Goal: Task Accomplishment & Management: Complete application form

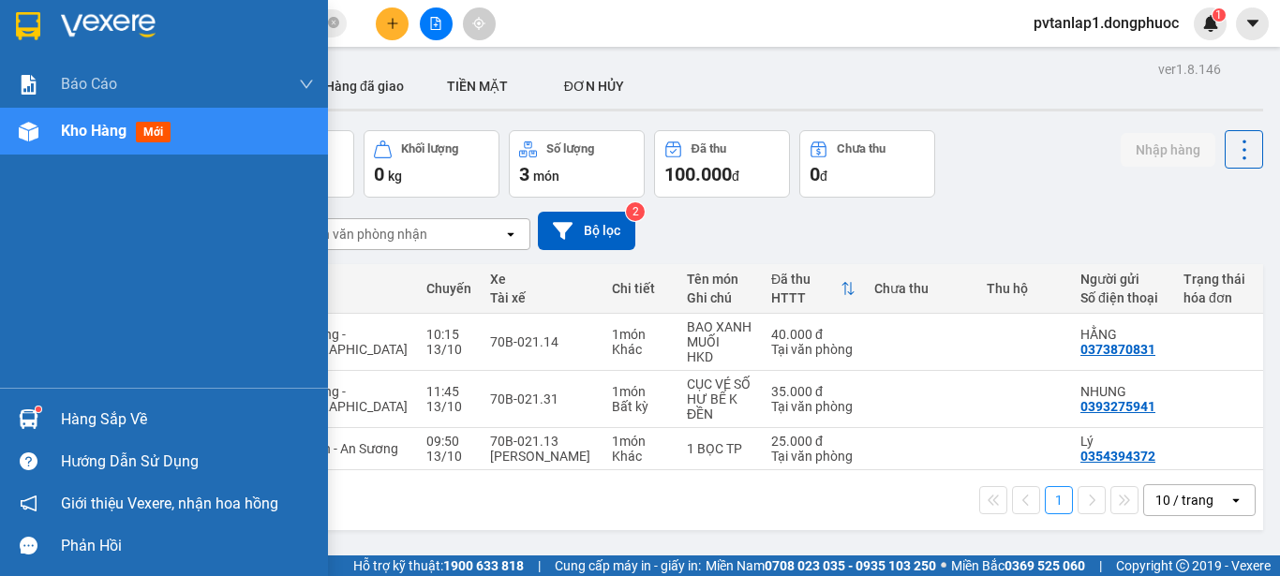
click at [52, 426] on div "Hàng sắp về" at bounding box center [164, 419] width 328 height 42
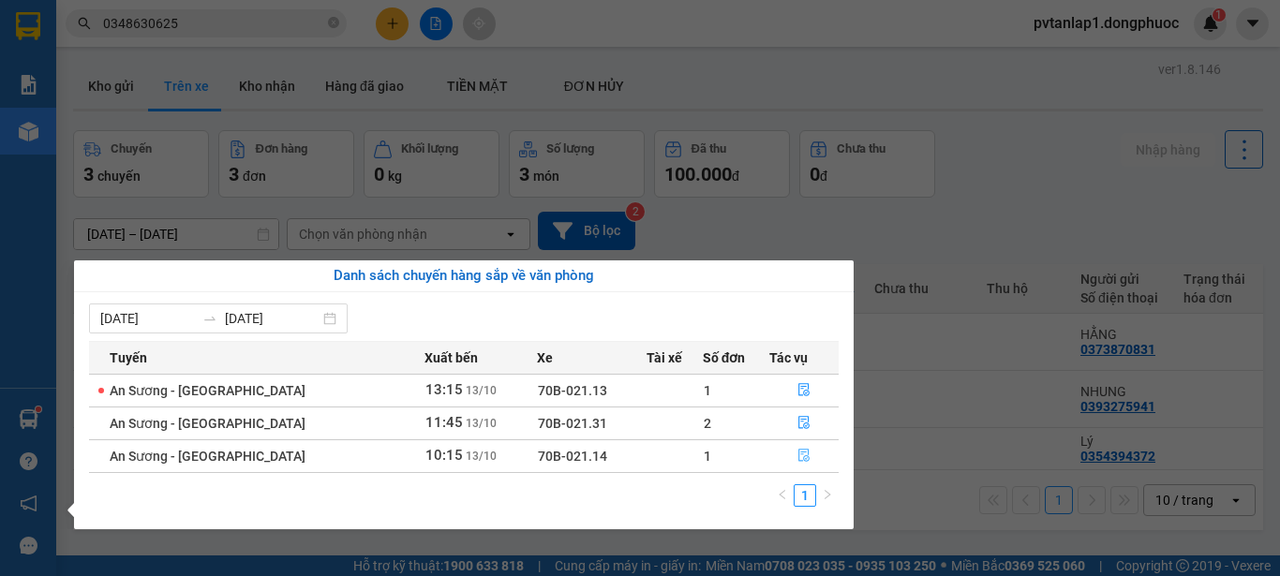
click at [797, 458] on icon "file-done" at bounding box center [803, 455] width 13 height 13
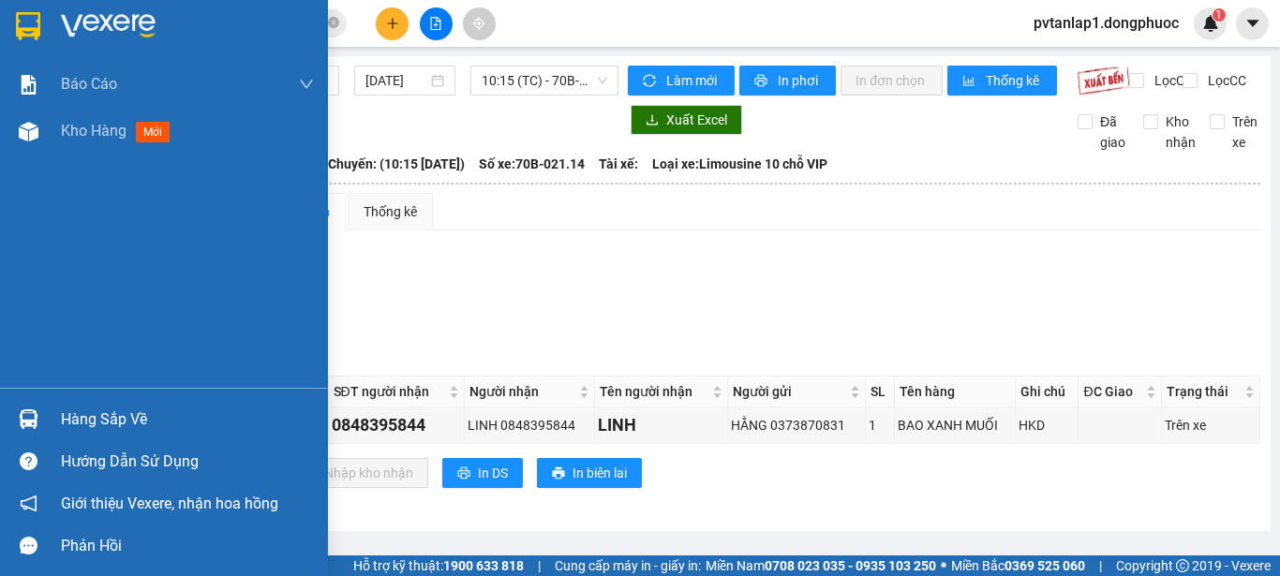
click at [21, 33] on img at bounding box center [28, 26] width 24 height 28
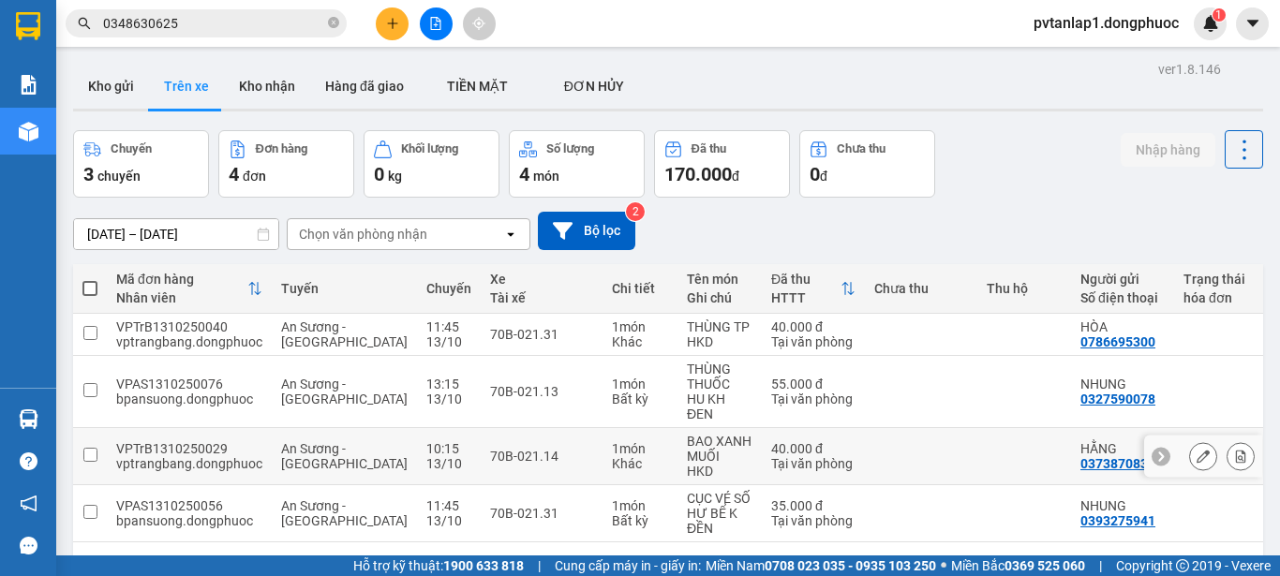
scroll to position [86, 0]
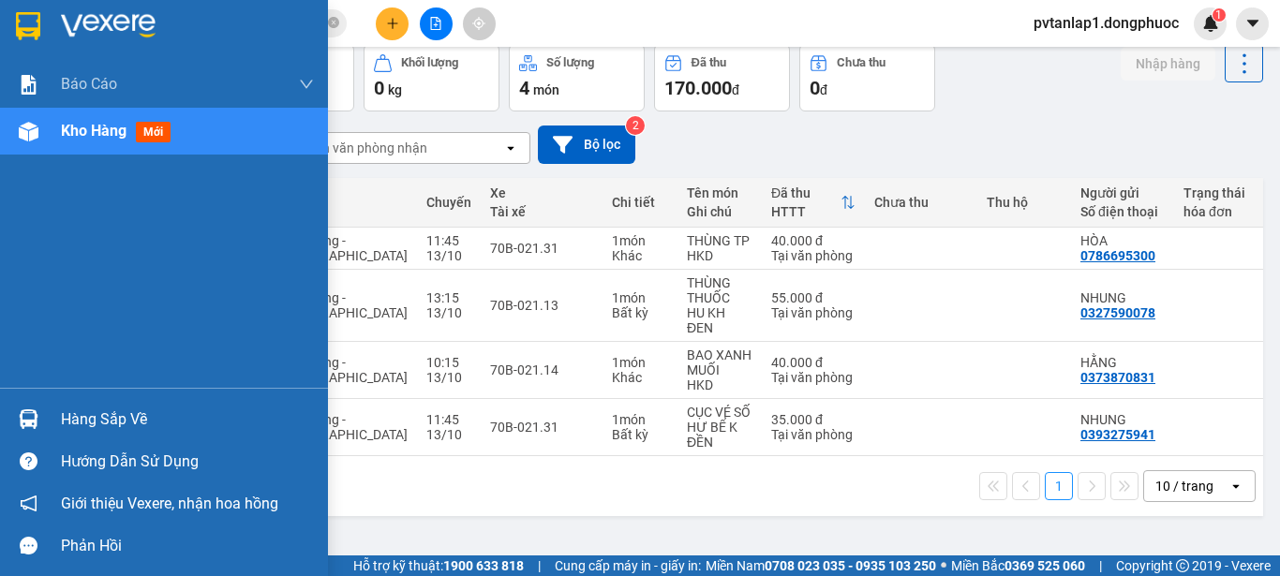
click at [87, 418] on div "Hàng sắp về" at bounding box center [187, 420] width 253 height 28
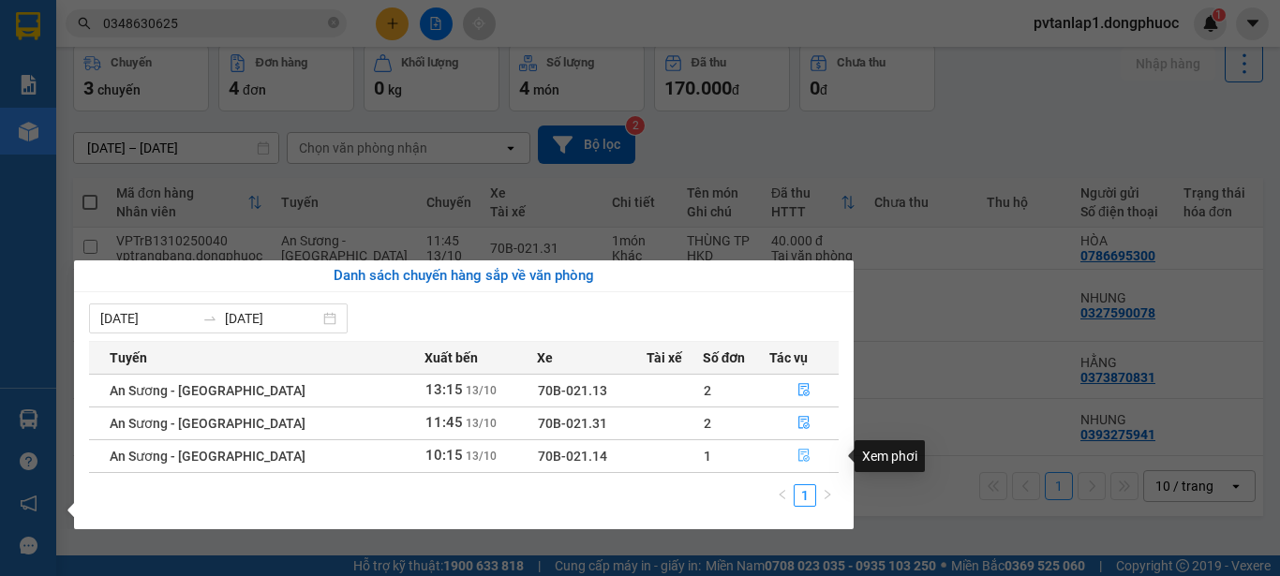
click at [797, 452] on icon "file-done" at bounding box center [803, 455] width 13 height 13
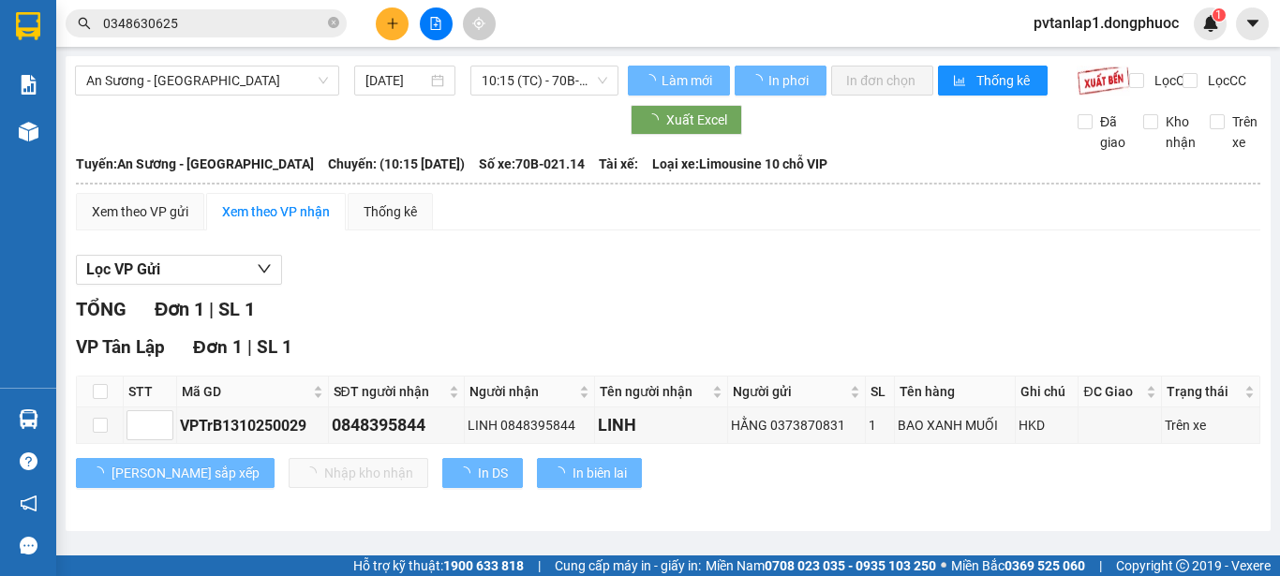
scroll to position [1, 0]
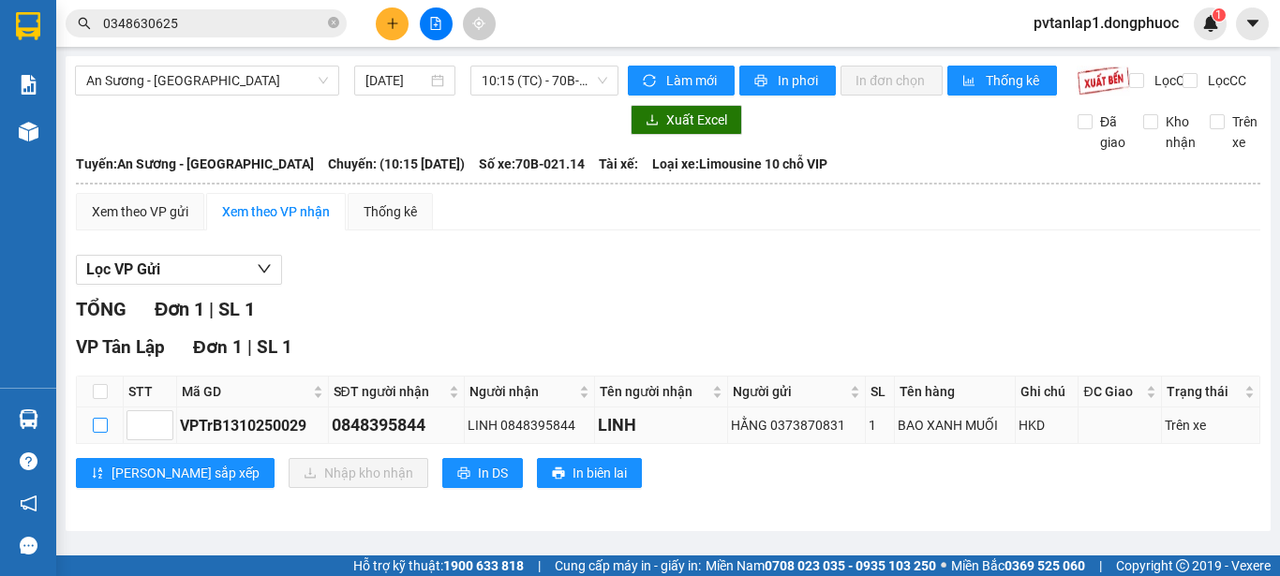
click at [97, 433] on input "checkbox" at bounding box center [100, 425] width 15 height 15
checkbox input "true"
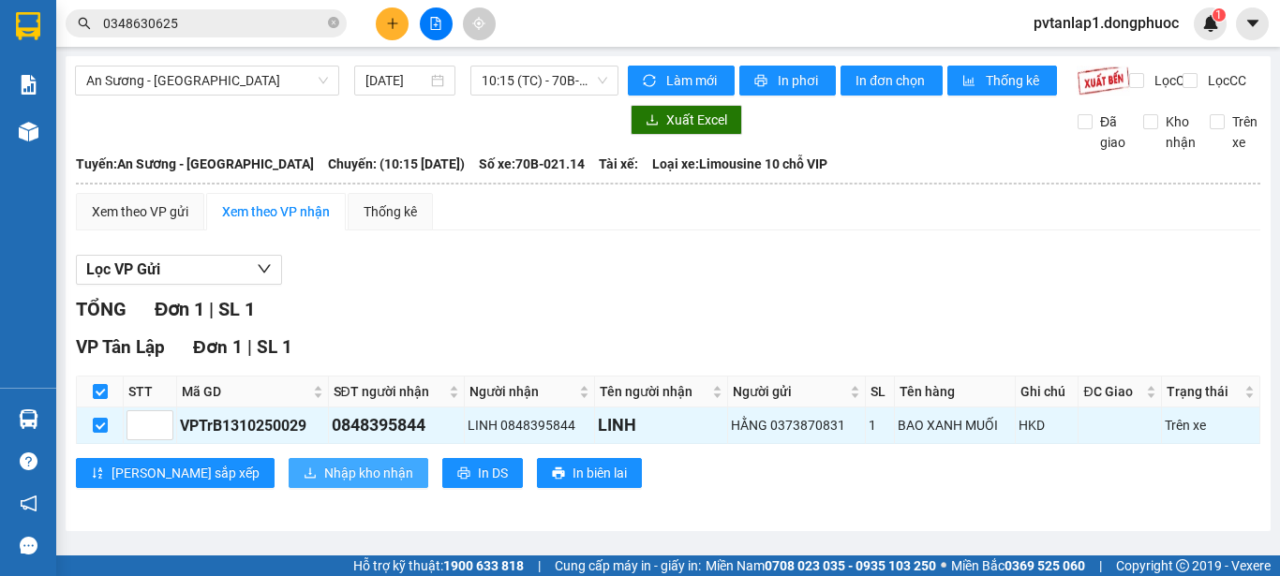
click at [324, 484] on span "Nhập kho nhận" at bounding box center [368, 473] width 89 height 21
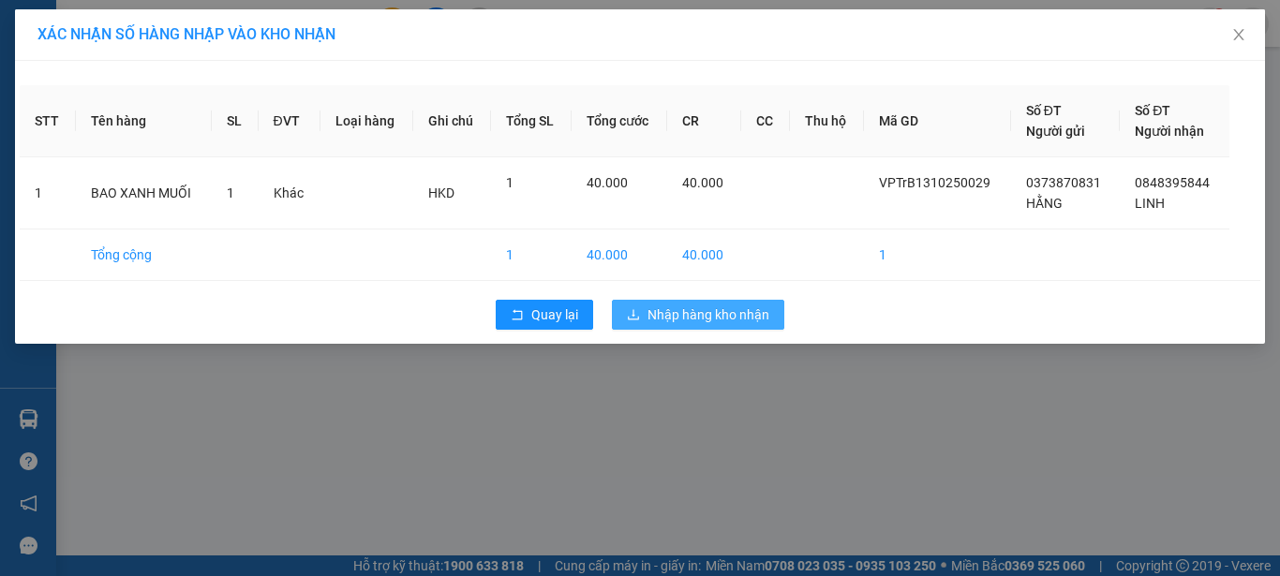
click at [731, 307] on span "Nhập hàng kho nhận" at bounding box center [709, 315] width 122 height 21
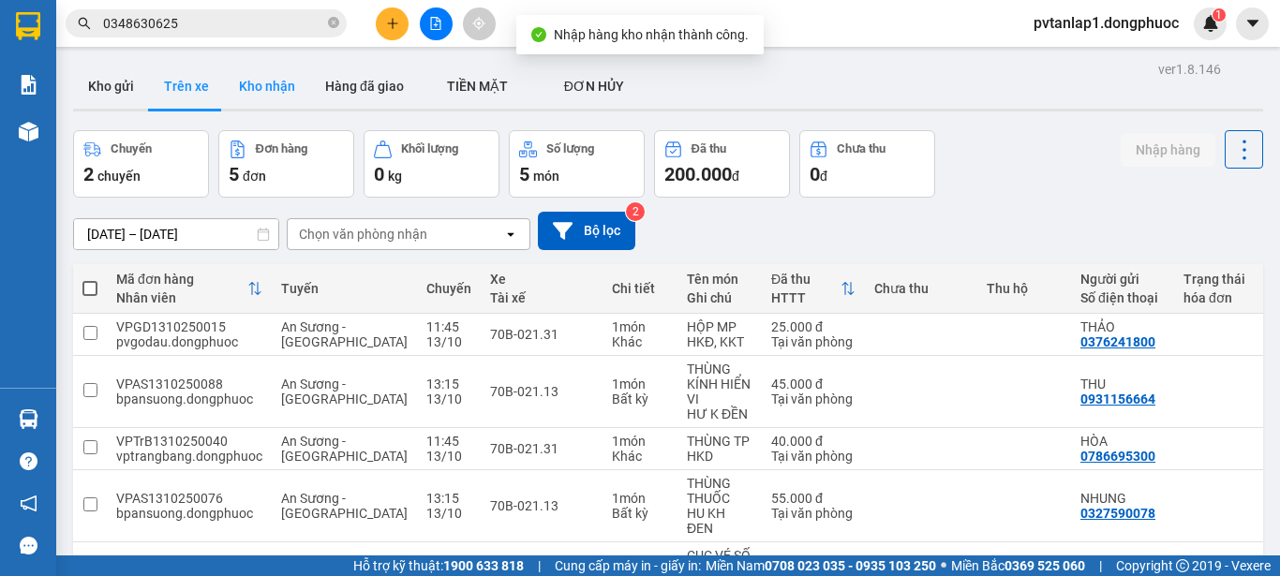
click at [265, 90] on button "Kho nhận" at bounding box center [267, 86] width 86 height 45
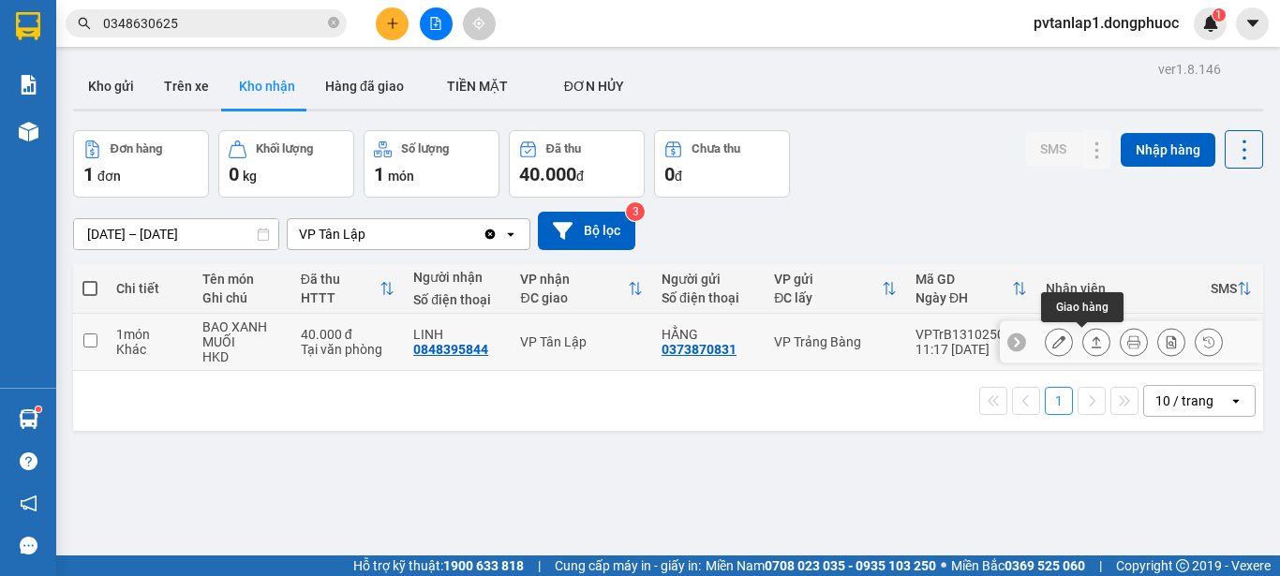
click at [1090, 347] on icon at bounding box center [1096, 341] width 13 height 13
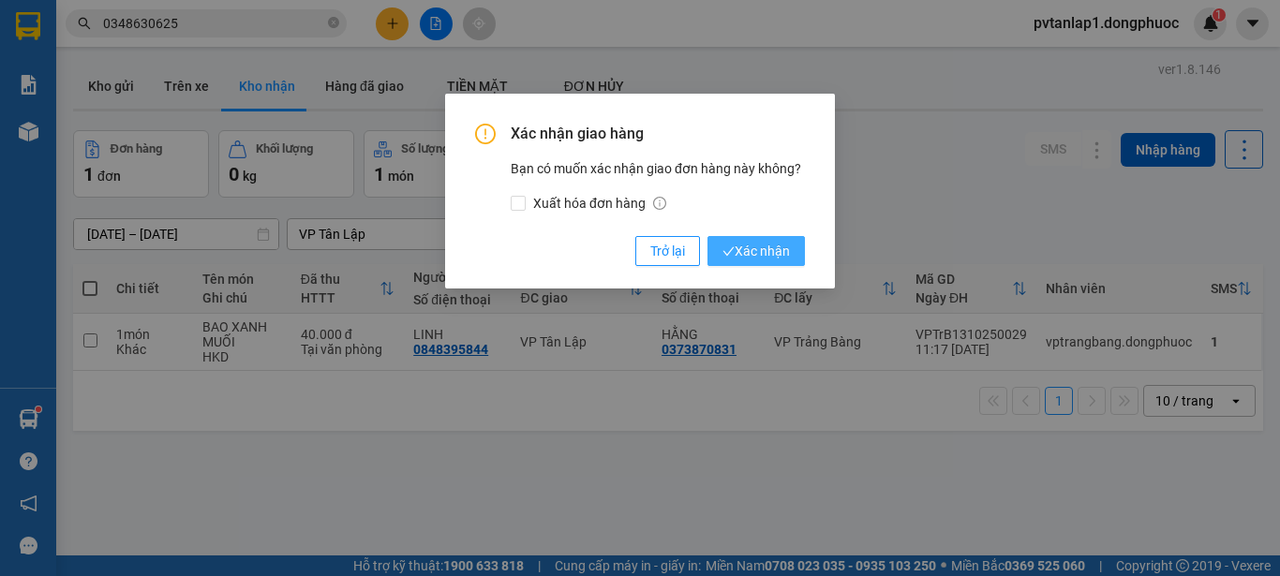
click at [743, 250] on span "Xác nhận" at bounding box center [756, 251] width 67 height 21
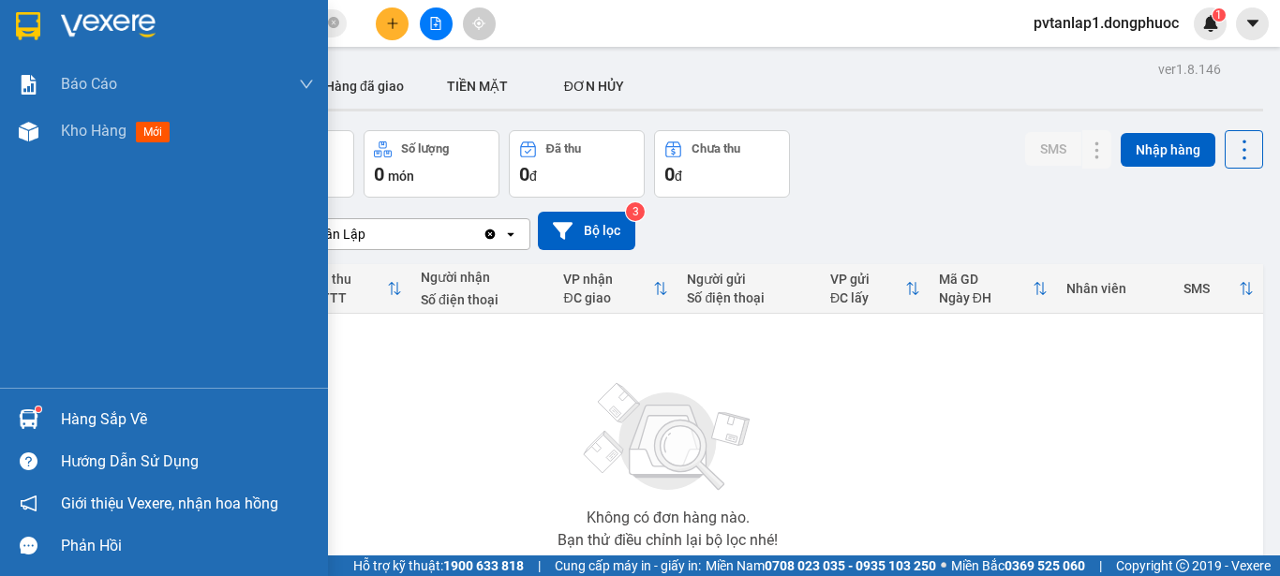
click at [90, 418] on div "Hàng sắp về" at bounding box center [187, 420] width 253 height 28
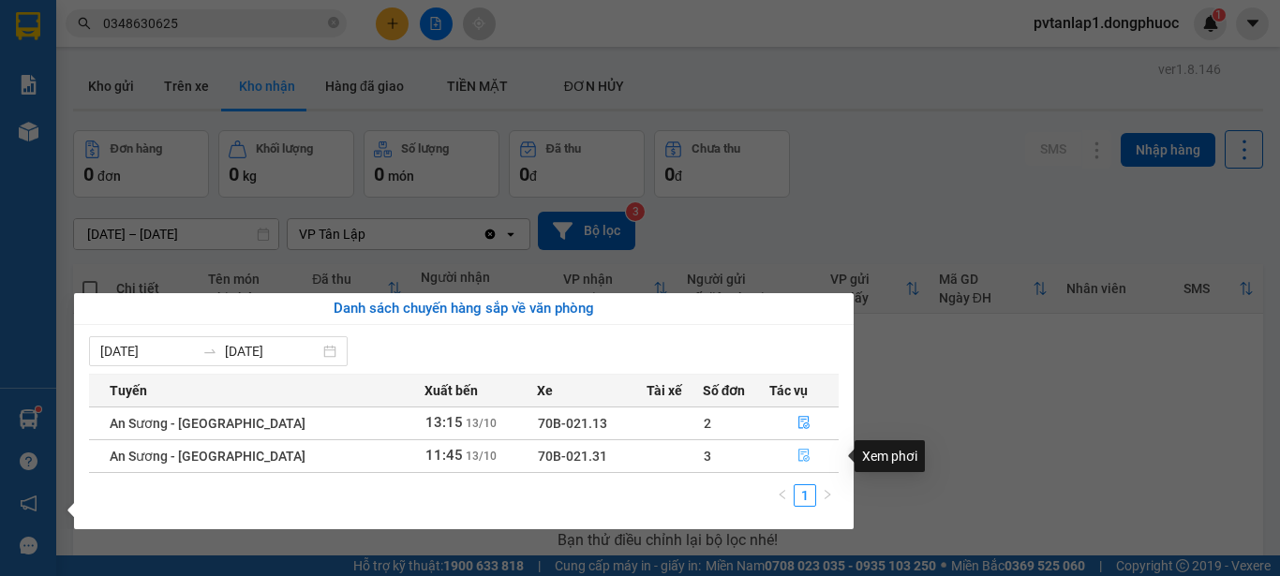
click at [806, 460] on button "button" at bounding box center [803, 456] width 67 height 30
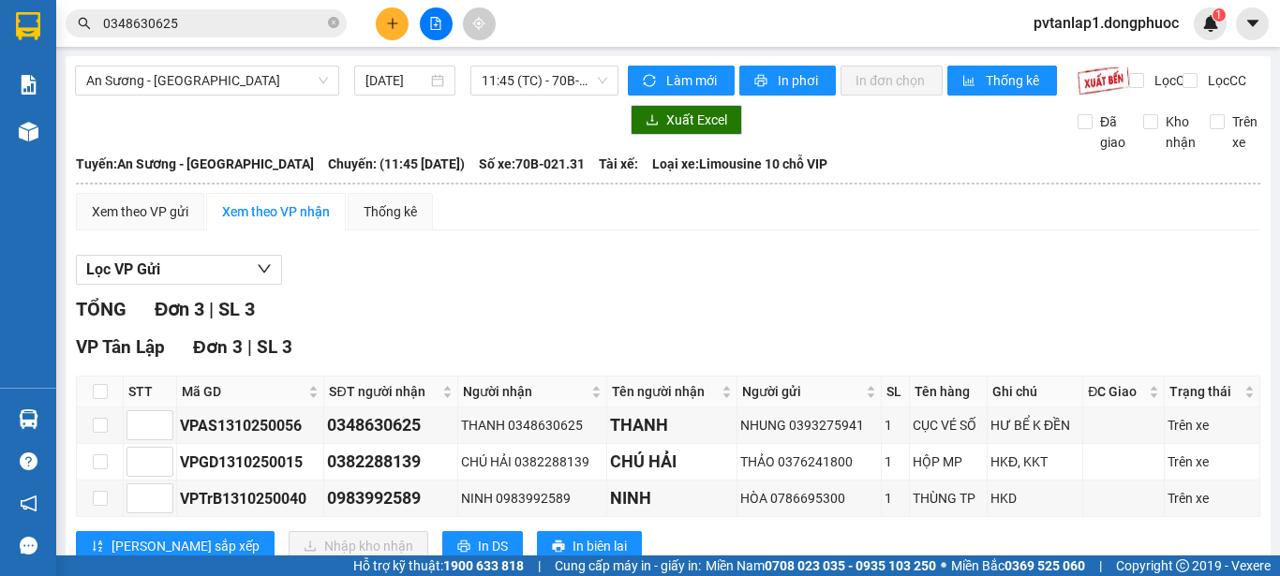
scroll to position [74, 0]
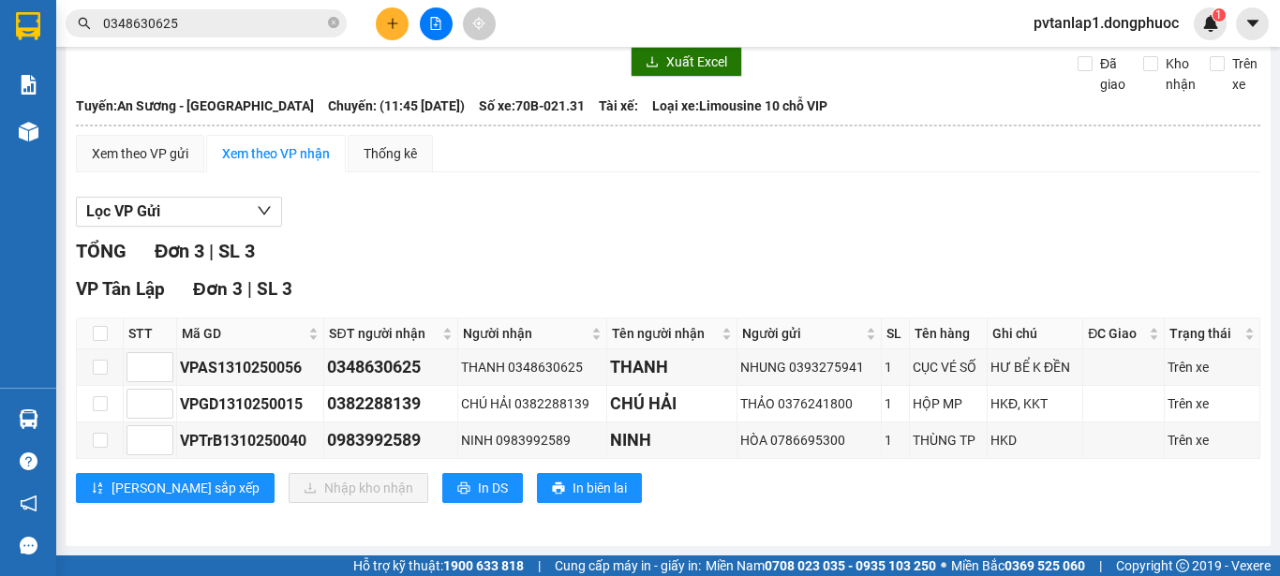
click at [389, 22] on icon "plus" at bounding box center [392, 23] width 13 height 13
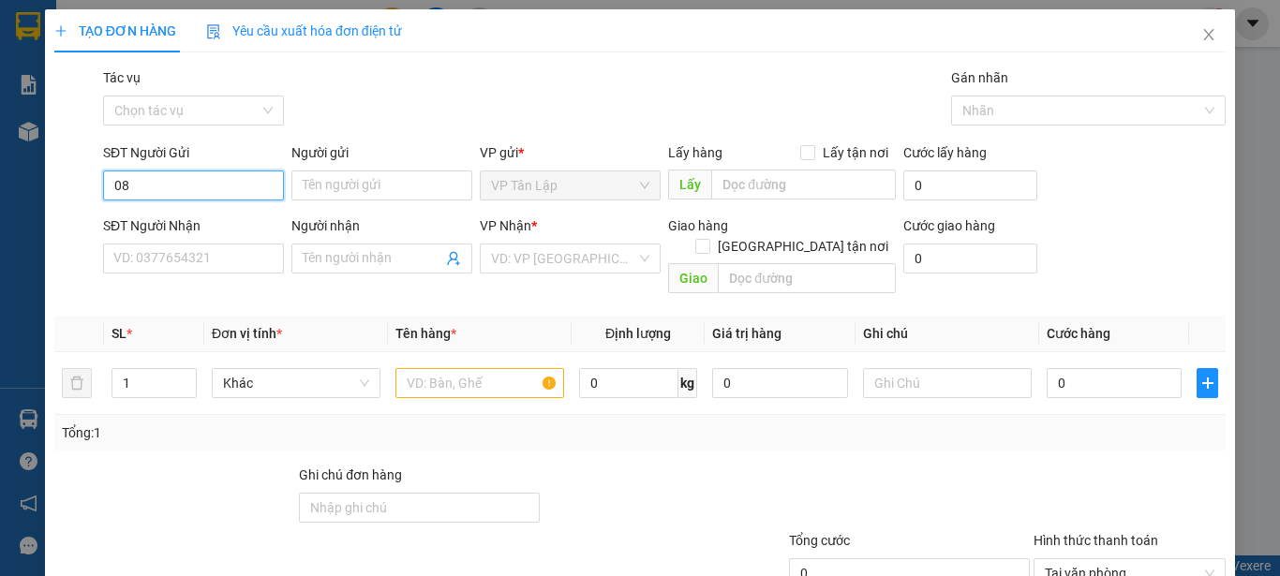
type input "0"
type input "0962707057"
click at [243, 220] on div "0962707057 - QUỐC" at bounding box center [191, 223] width 156 height 21
type input "QUỐC"
type input "0976104575"
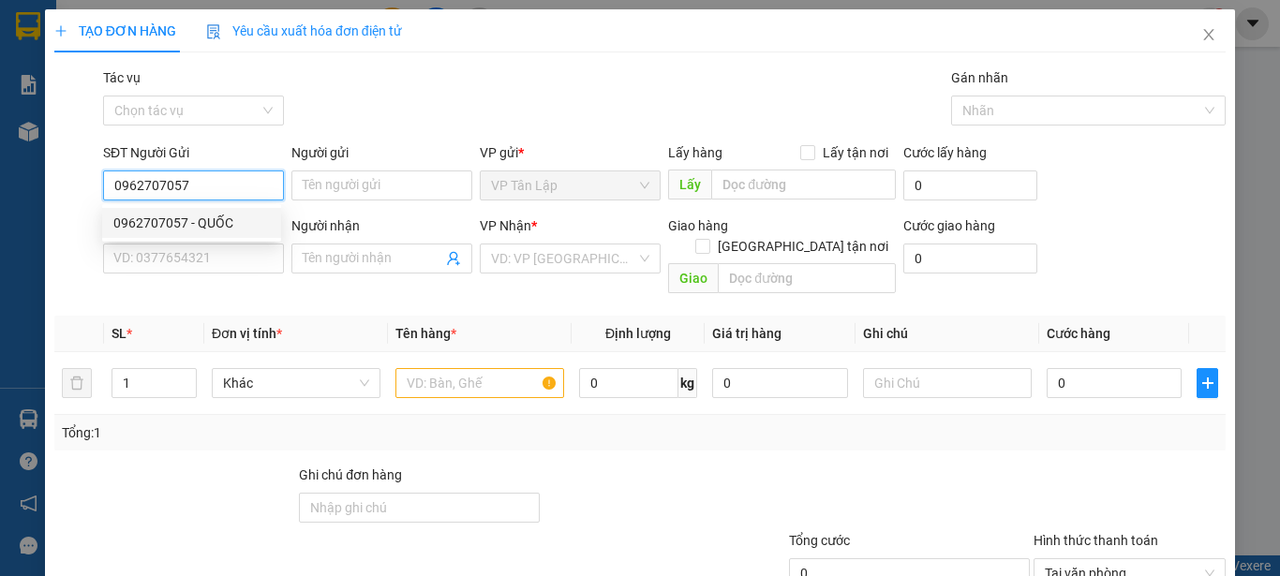
type input "CHIẾN"
type input "30.000"
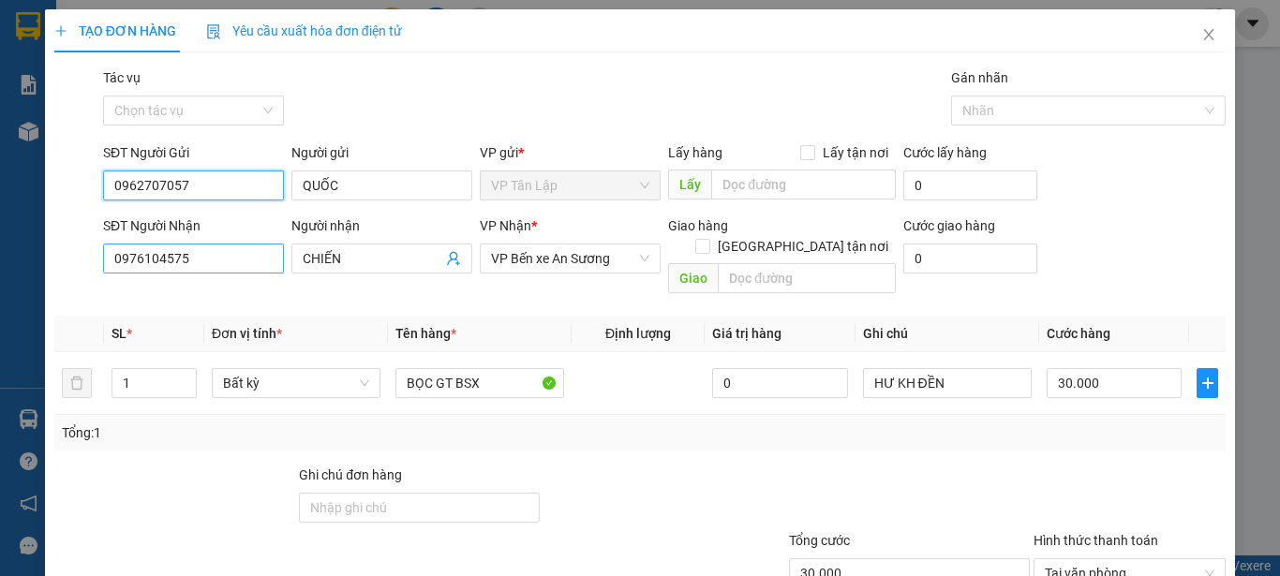
type input "0962707057"
click at [222, 254] on input "0976104575" at bounding box center [193, 259] width 181 height 30
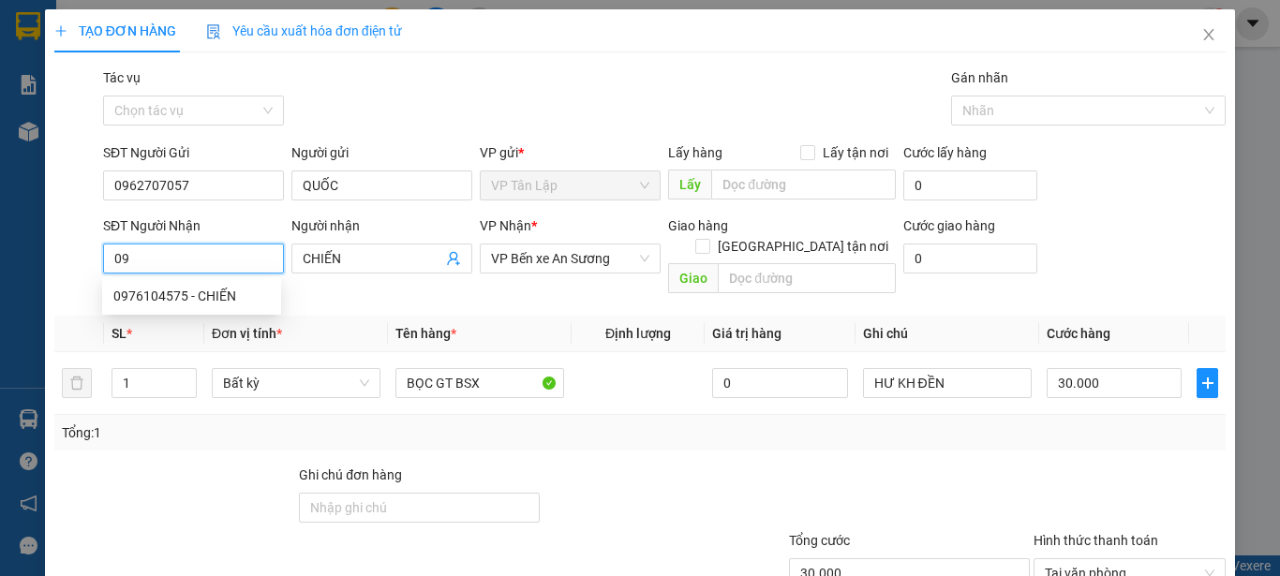
type input "0"
click at [380, 250] on input "CHIẾN" at bounding box center [373, 258] width 140 height 21
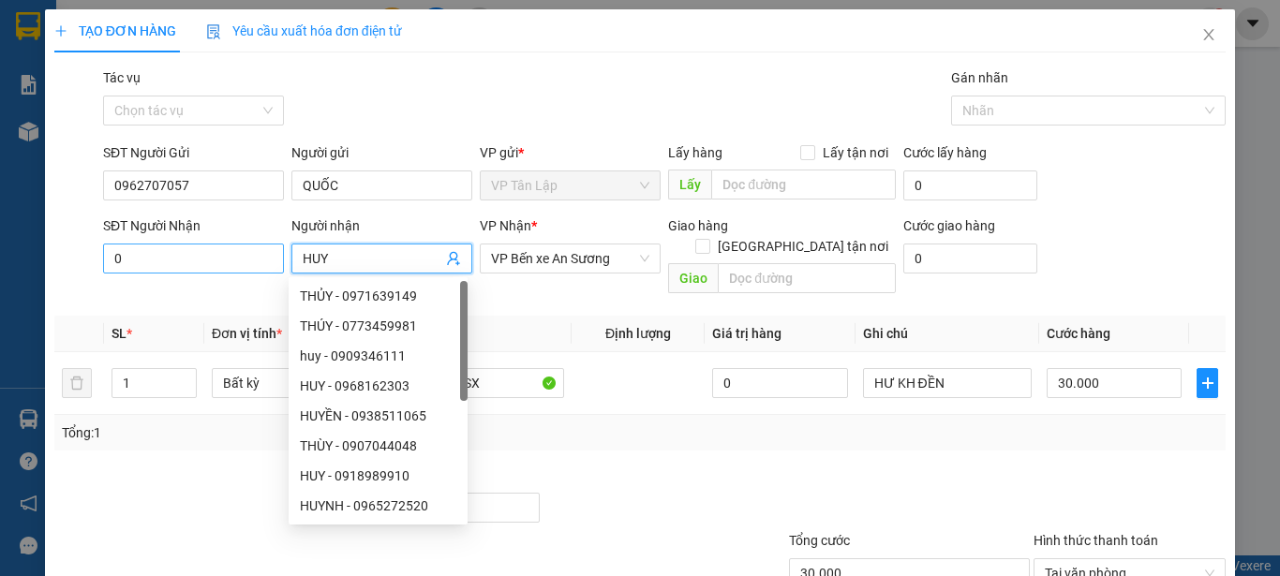
type input "HUY"
click at [172, 249] on input "0" at bounding box center [193, 259] width 181 height 30
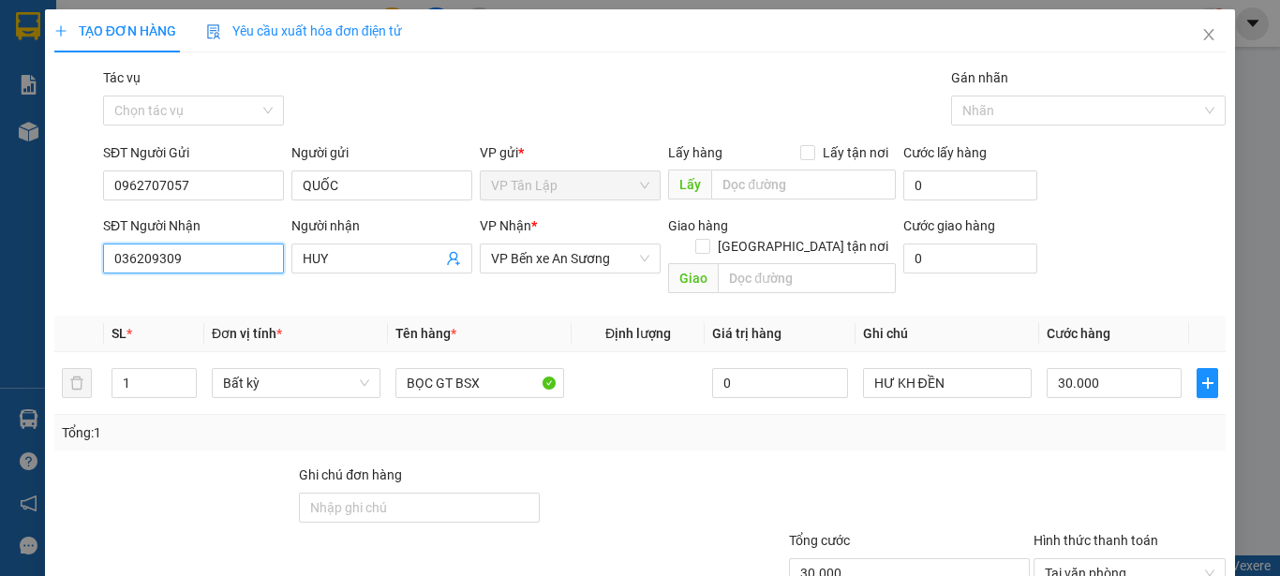
type input "0362093095"
click at [252, 289] on div "0362093095 - HUY" at bounding box center [191, 296] width 156 height 21
type input "HUY"
type input "0362093095"
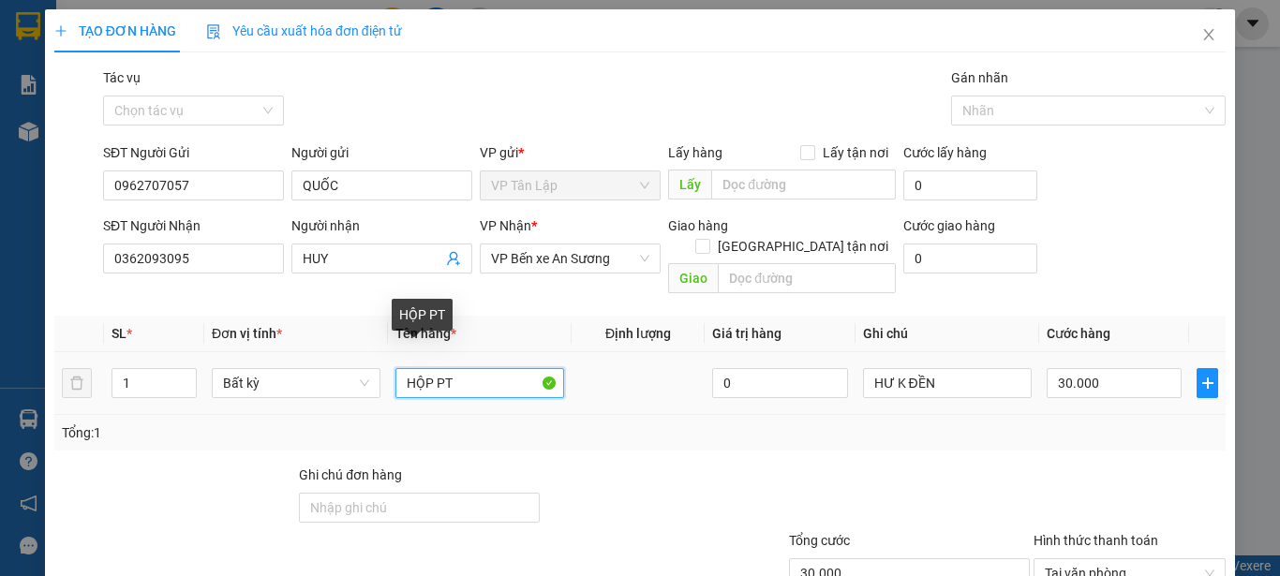
click at [478, 368] on input "HỘP PT" at bounding box center [479, 383] width 169 height 30
type input "HỘP PT (HẸN MAI GỬI)"
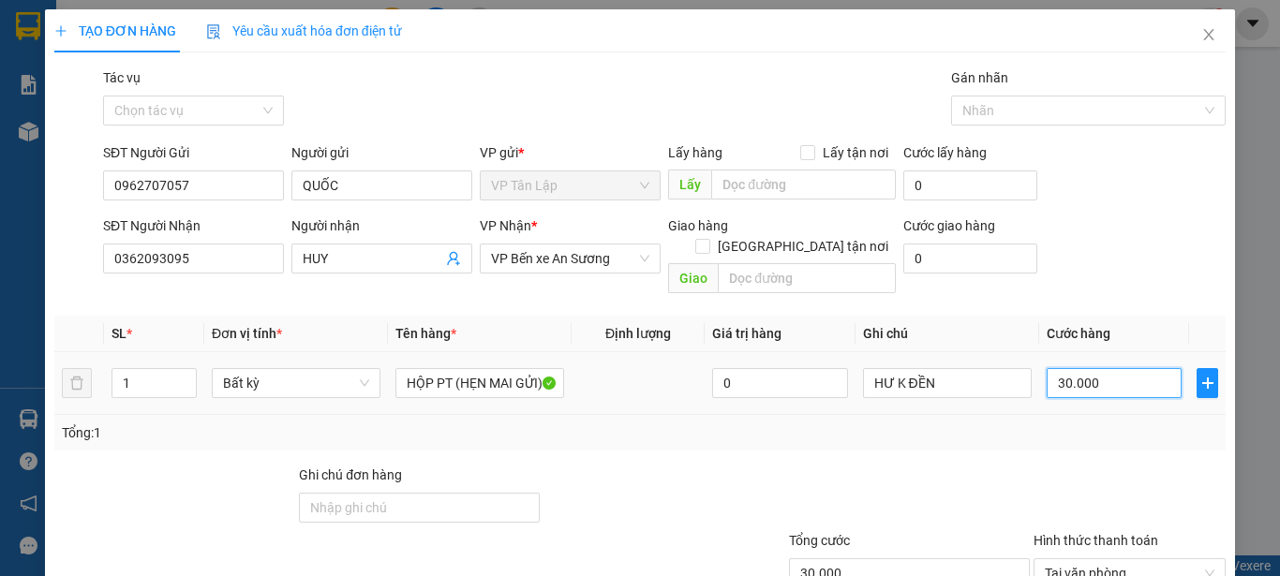
click at [1104, 368] on input "30.000" at bounding box center [1114, 383] width 135 height 30
type input "4"
type input "45"
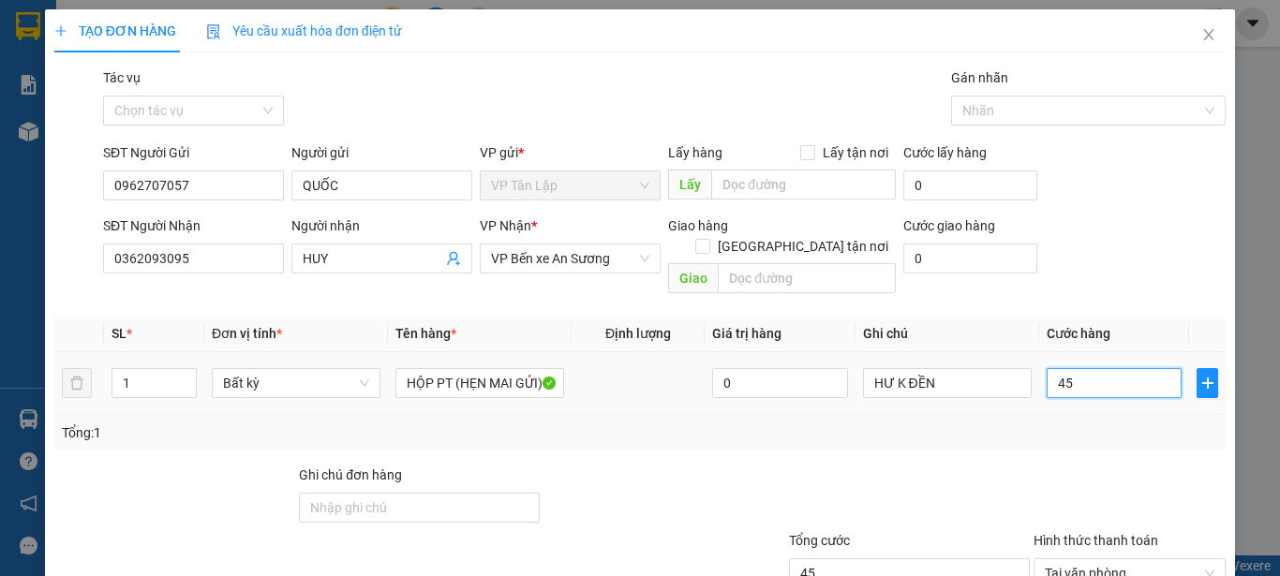
type input "450"
type input "4.500"
type input "45.000"
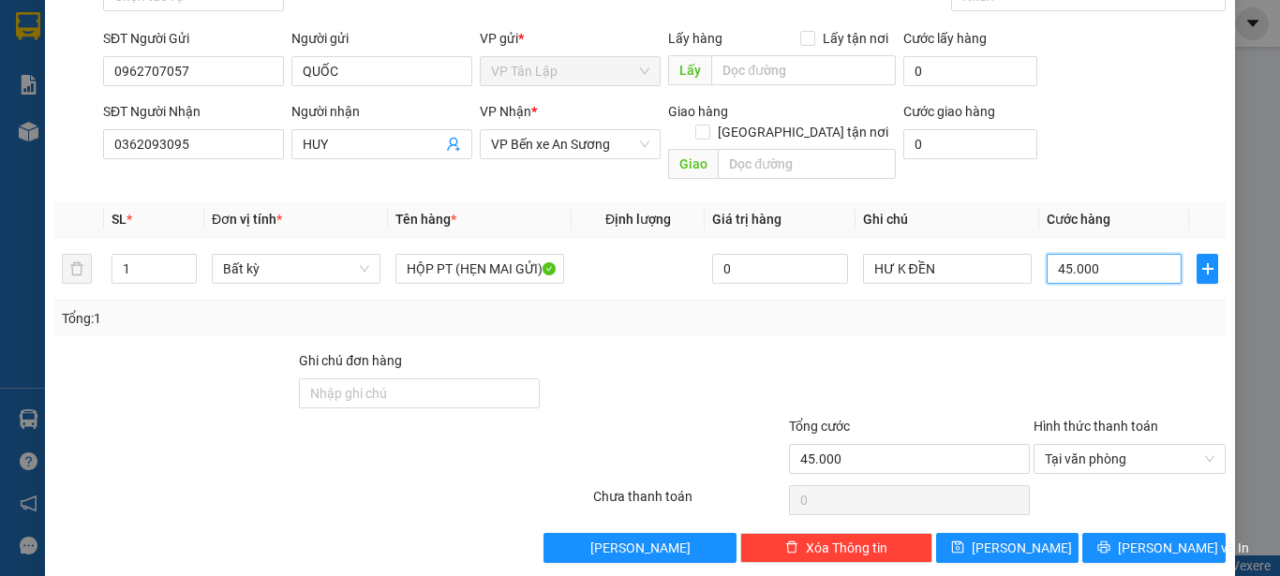
scroll to position [117, 0]
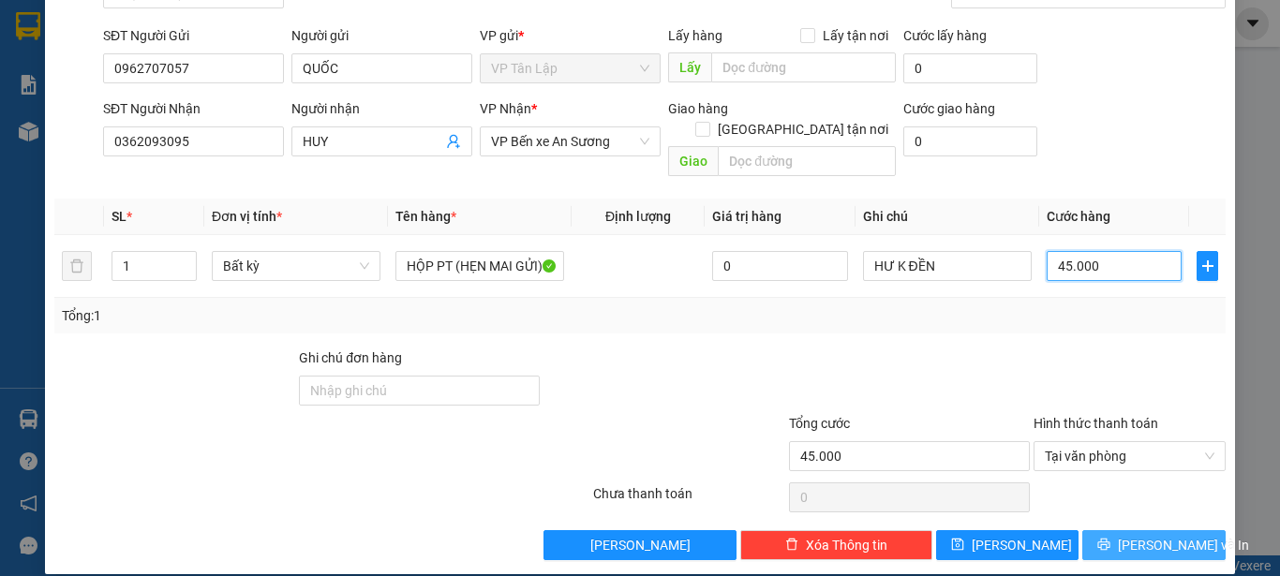
type input "45.000"
click at [1145, 535] on span "[PERSON_NAME] và In" at bounding box center [1183, 545] width 131 height 21
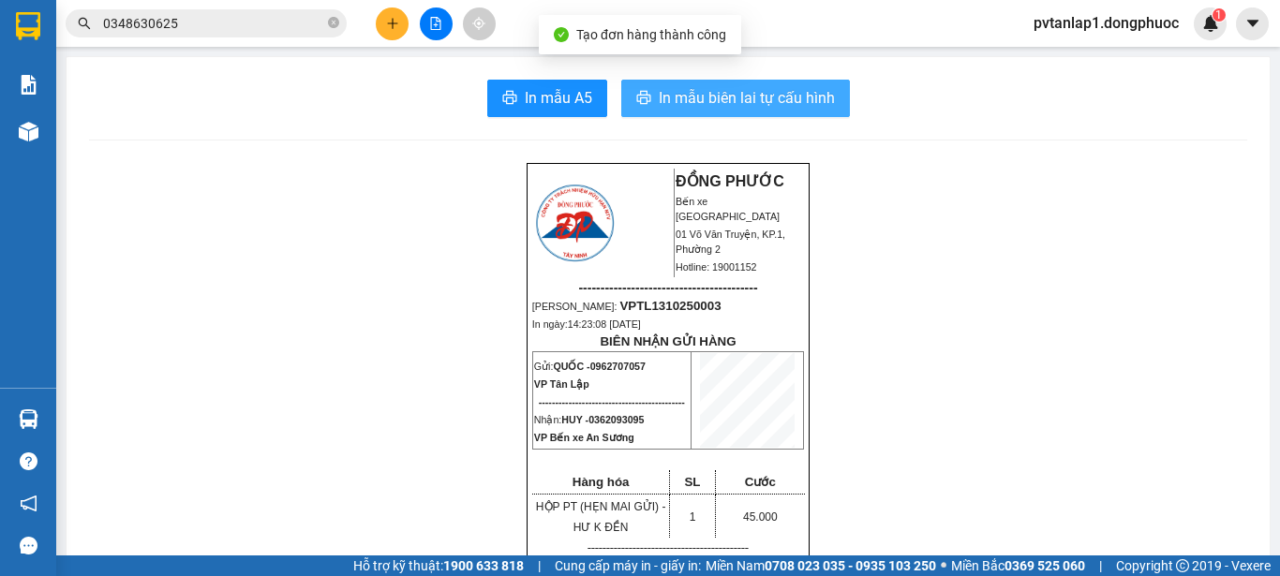
click at [704, 97] on span "In mẫu biên lai tự cấu hình" at bounding box center [747, 97] width 176 height 23
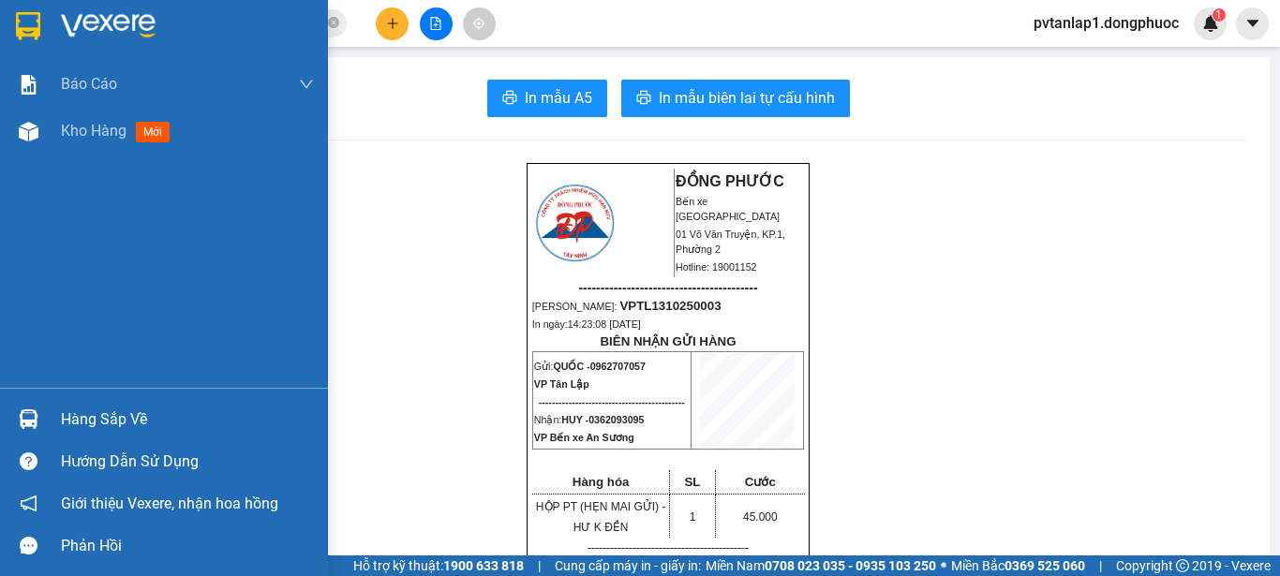
click at [13, 20] on div at bounding box center [28, 25] width 33 height 33
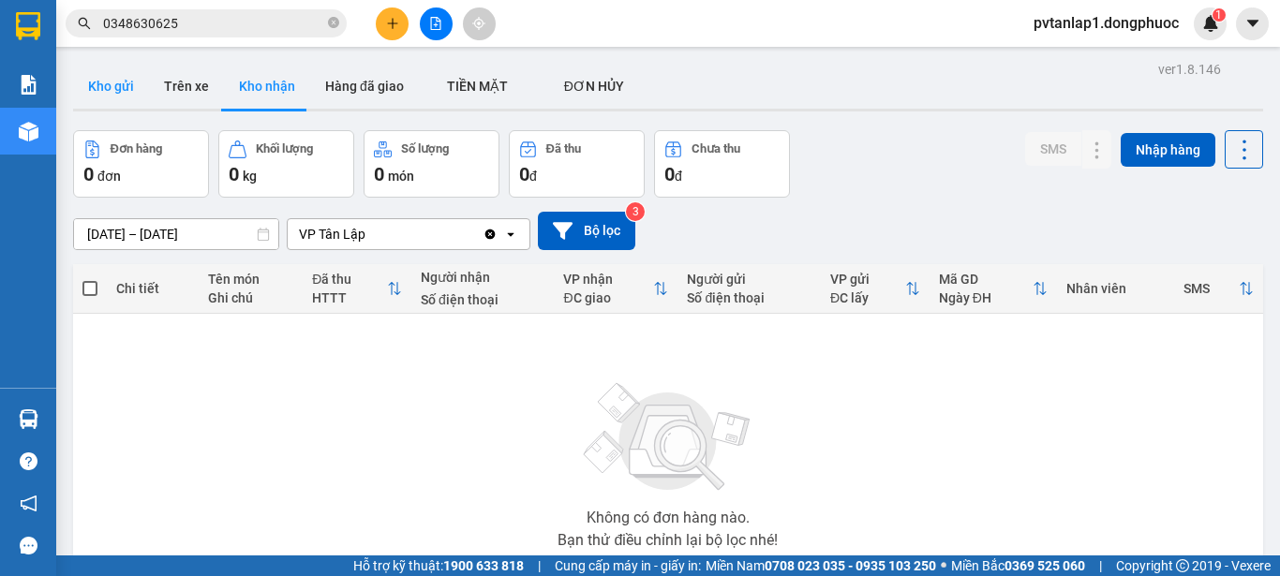
drag, startPoint x: 132, startPoint y: 73, endPoint x: 150, endPoint y: 73, distance: 17.8
click at [132, 74] on button "Kho gửi" at bounding box center [111, 86] width 76 height 45
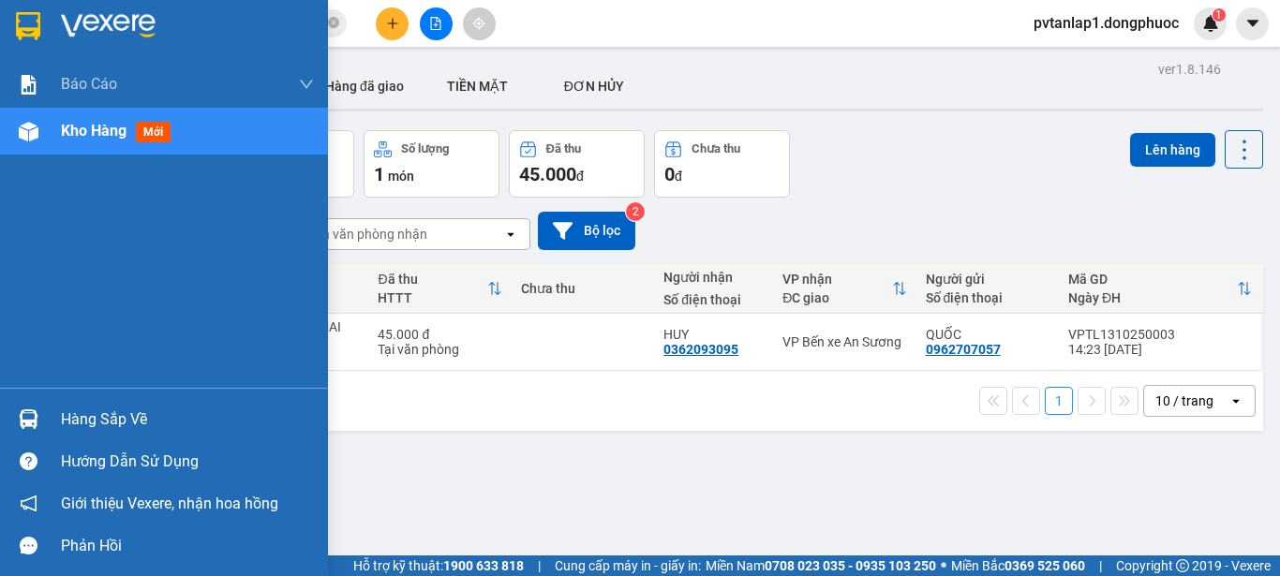
drag, startPoint x: 148, startPoint y: 416, endPoint x: 116, endPoint y: 412, distance: 32.1
click at [149, 415] on div "Hàng sắp về" at bounding box center [187, 420] width 253 height 28
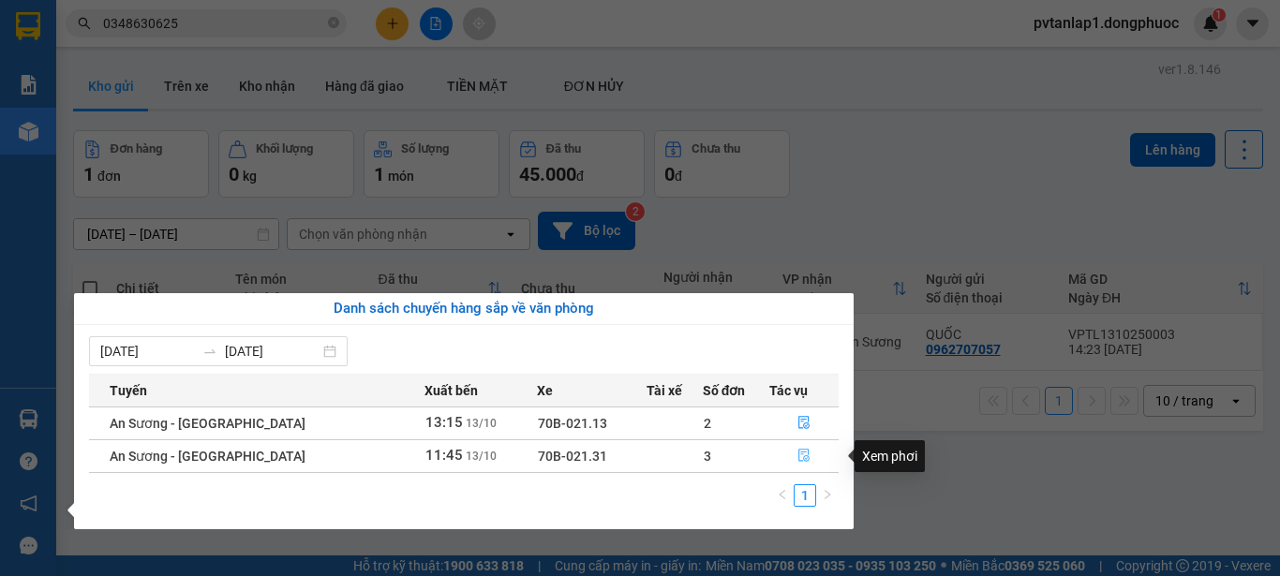
click at [799, 453] on icon "file-done" at bounding box center [803, 456] width 11 height 13
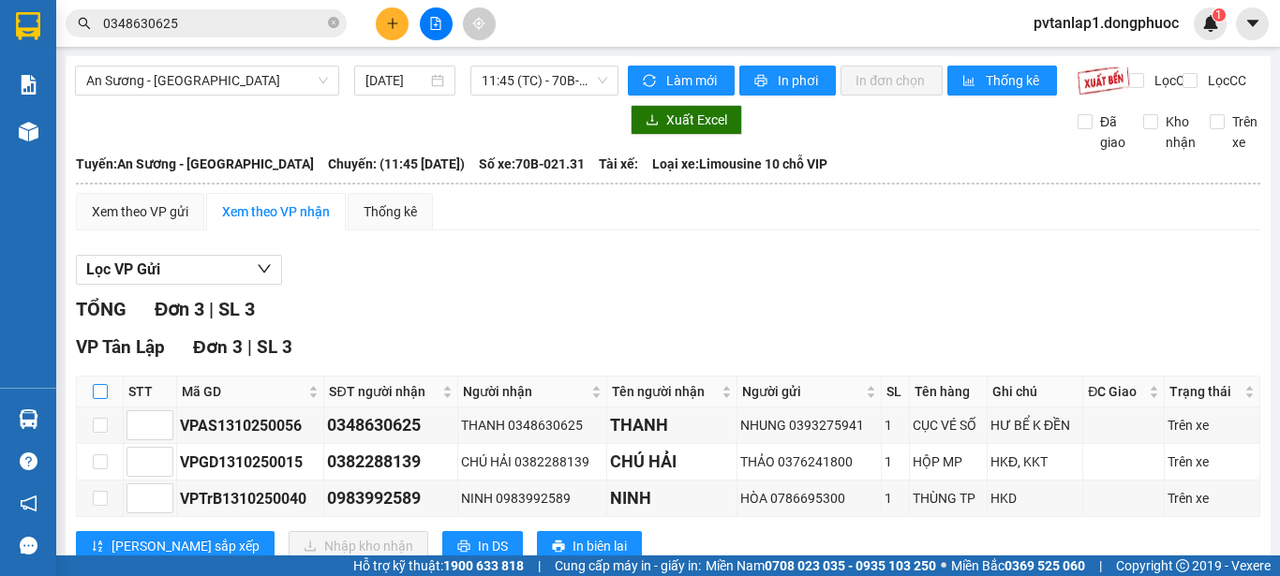
drag, startPoint x: 96, startPoint y: 408, endPoint x: 108, endPoint y: 399, distance: 14.8
click at [97, 399] on input "checkbox" at bounding box center [100, 391] width 15 height 15
checkbox input "true"
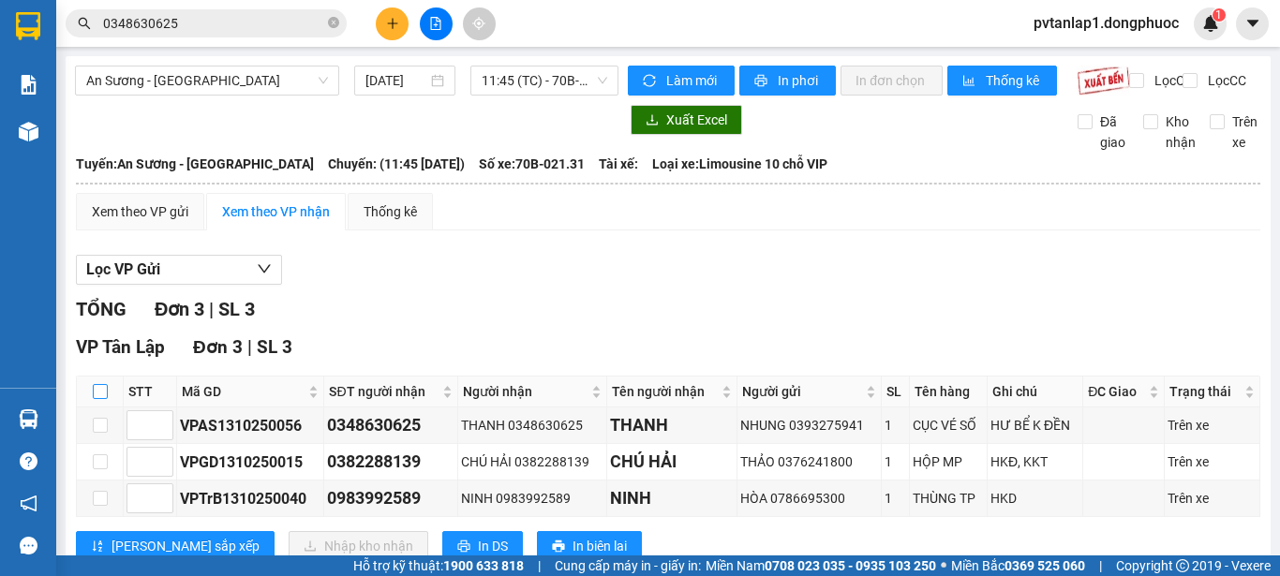
checkbox input "true"
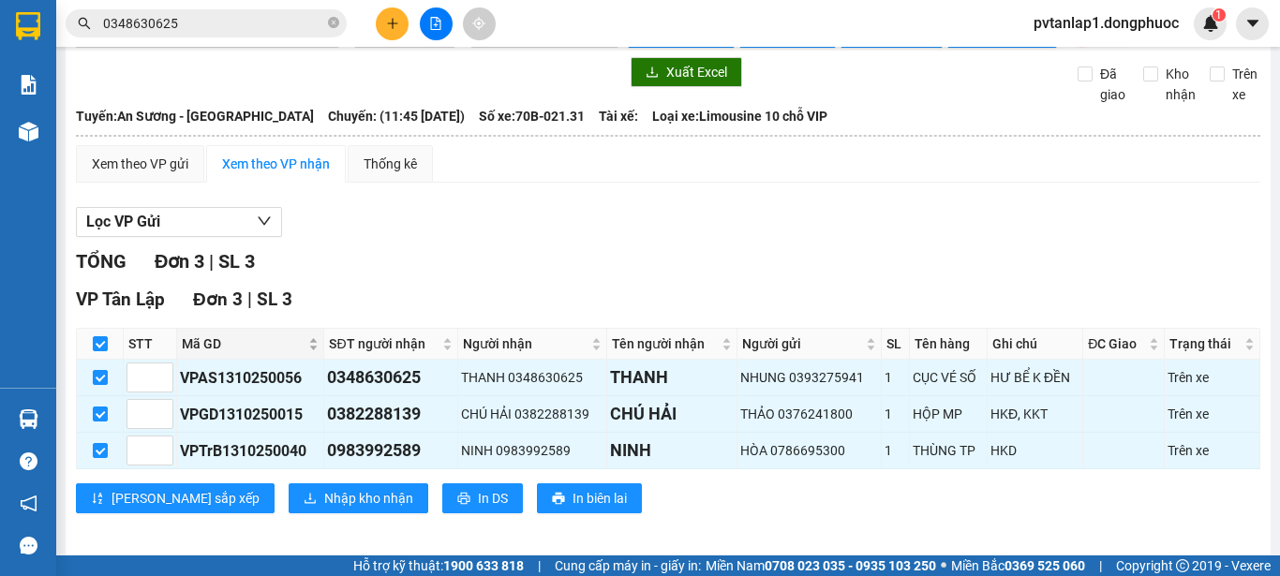
scroll to position [74, 0]
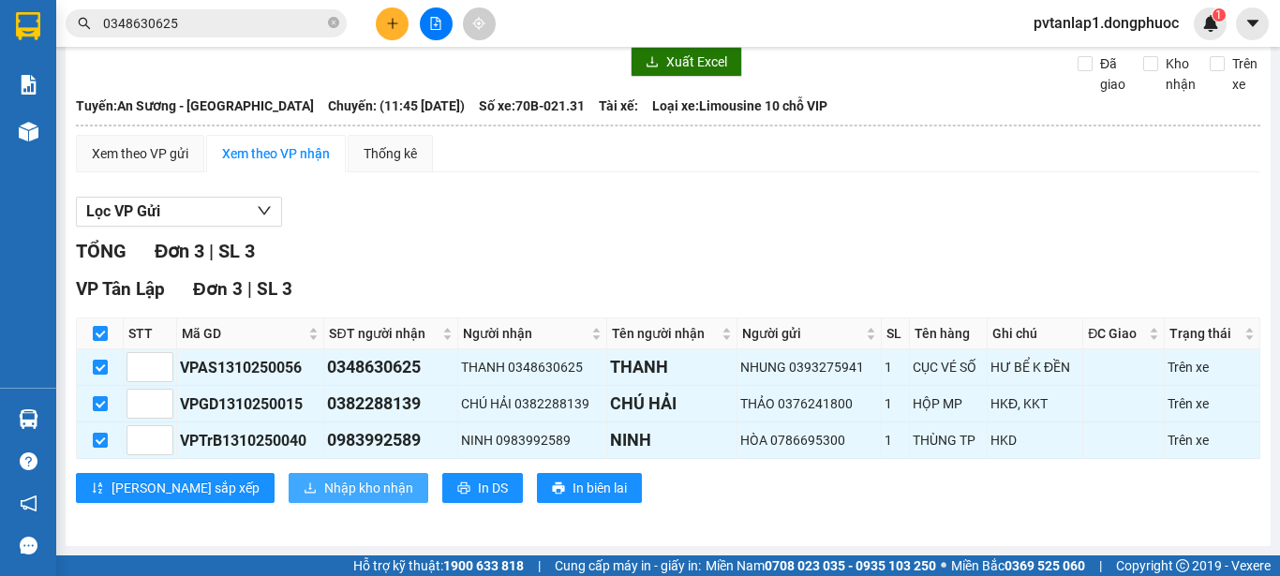
click at [324, 478] on span "Nhập kho nhận" at bounding box center [368, 488] width 89 height 21
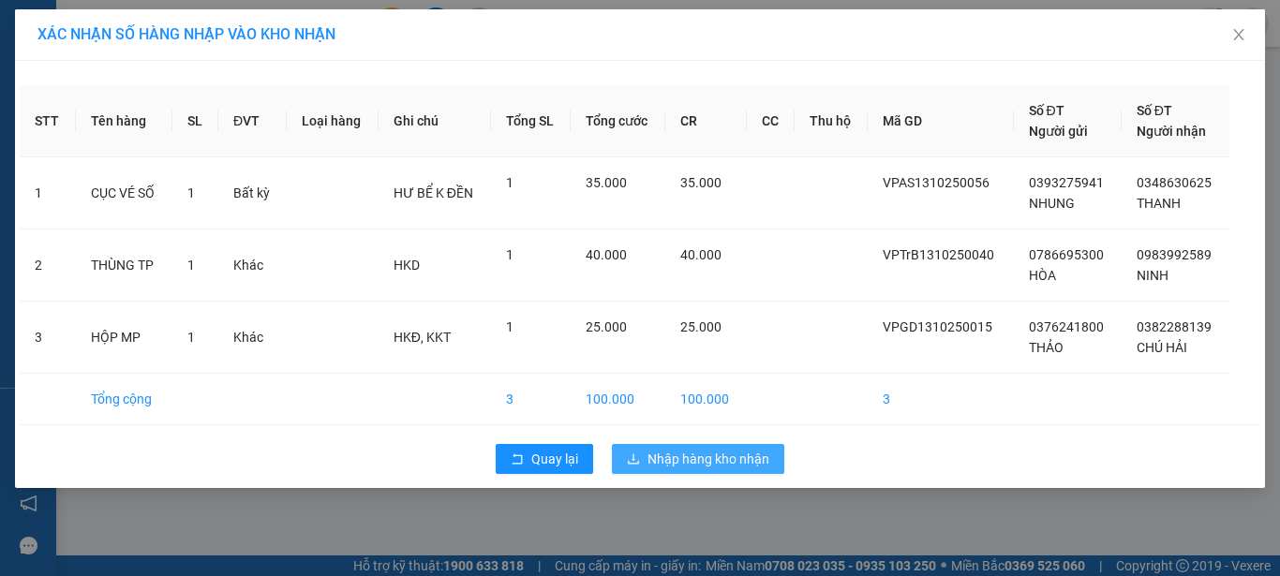
click at [730, 447] on button "Nhập hàng kho nhận" at bounding box center [698, 459] width 172 height 30
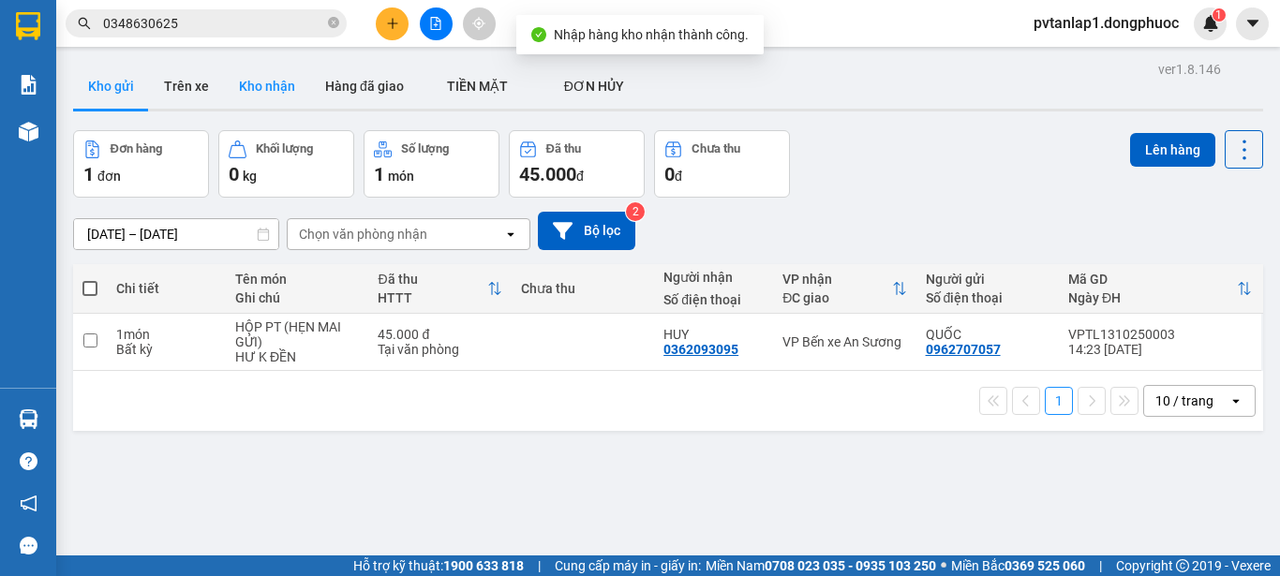
click at [290, 83] on button "Kho nhận" at bounding box center [267, 86] width 86 height 45
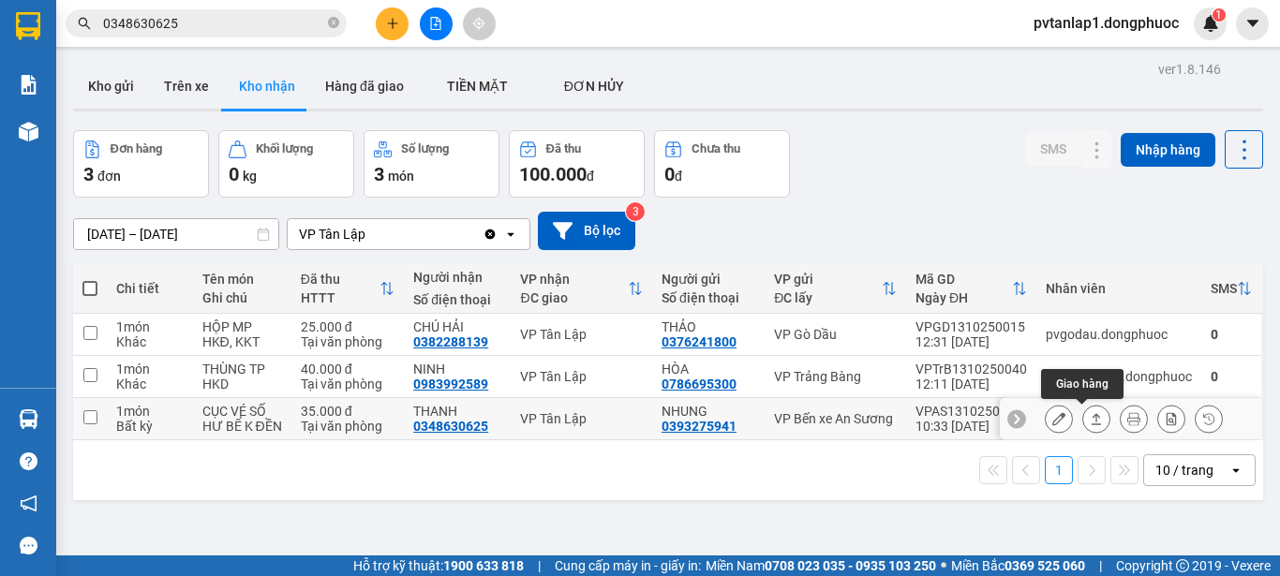
click at [1090, 420] on icon at bounding box center [1096, 418] width 13 height 13
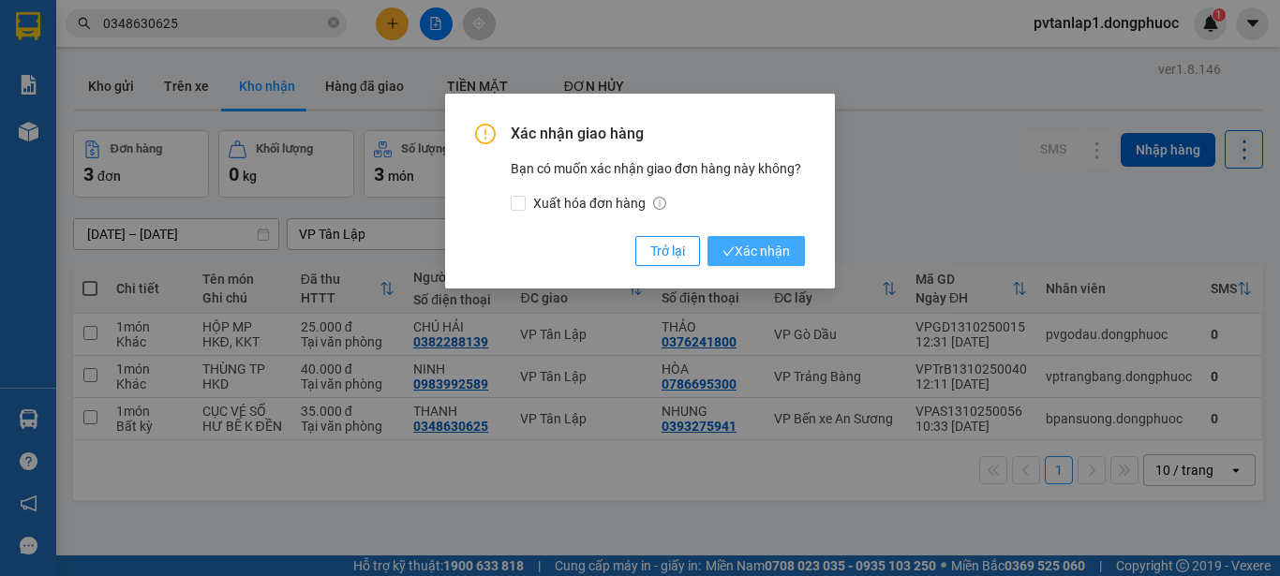
click at [779, 253] on span "Xác nhận" at bounding box center [756, 251] width 67 height 21
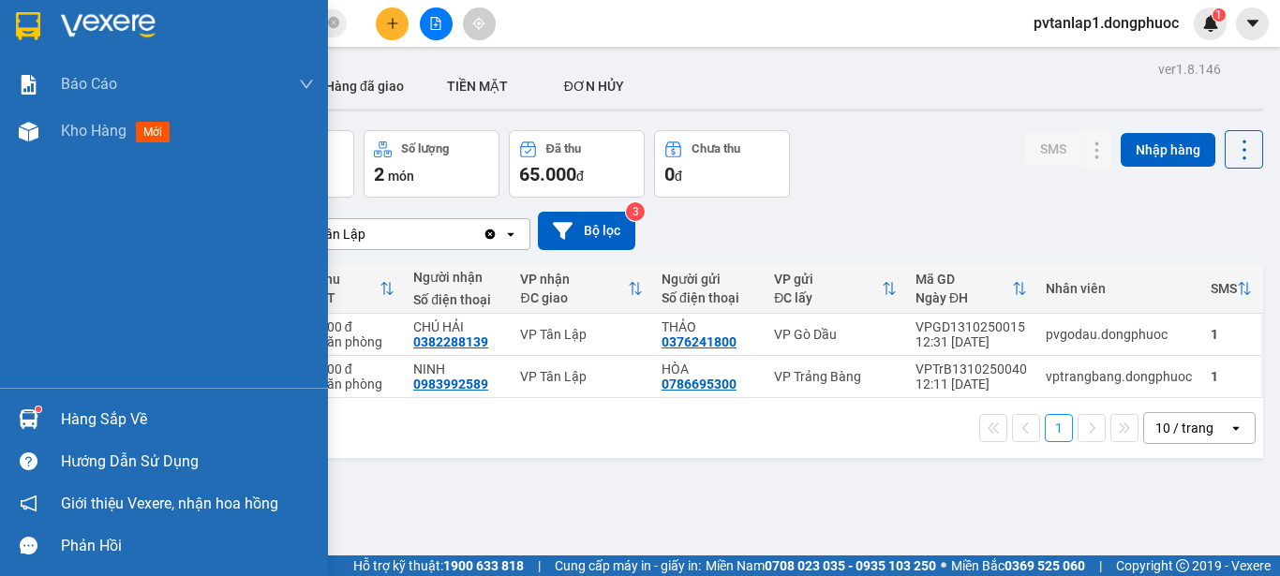
click at [162, 418] on div "Hàng sắp về" at bounding box center [187, 420] width 253 height 28
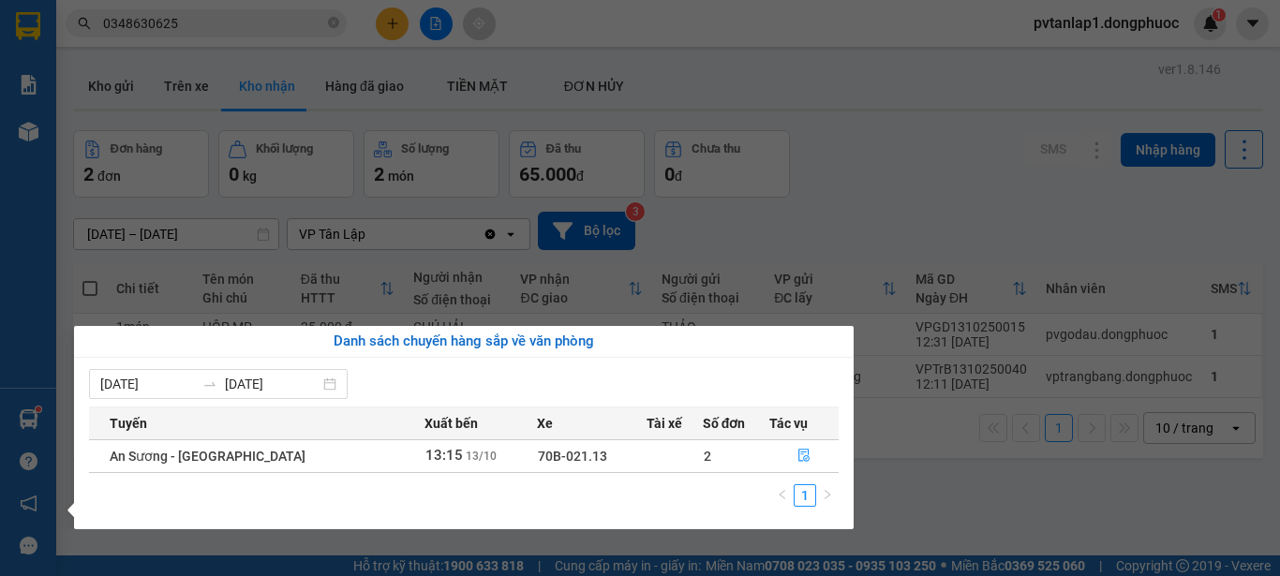
click at [892, 231] on section "Kết quả tìm kiếm ( 778 ) Bộ lọc Ngày tạo đơn gần nhất Mã ĐH Trạng thái Món hàng…" at bounding box center [640, 288] width 1280 height 576
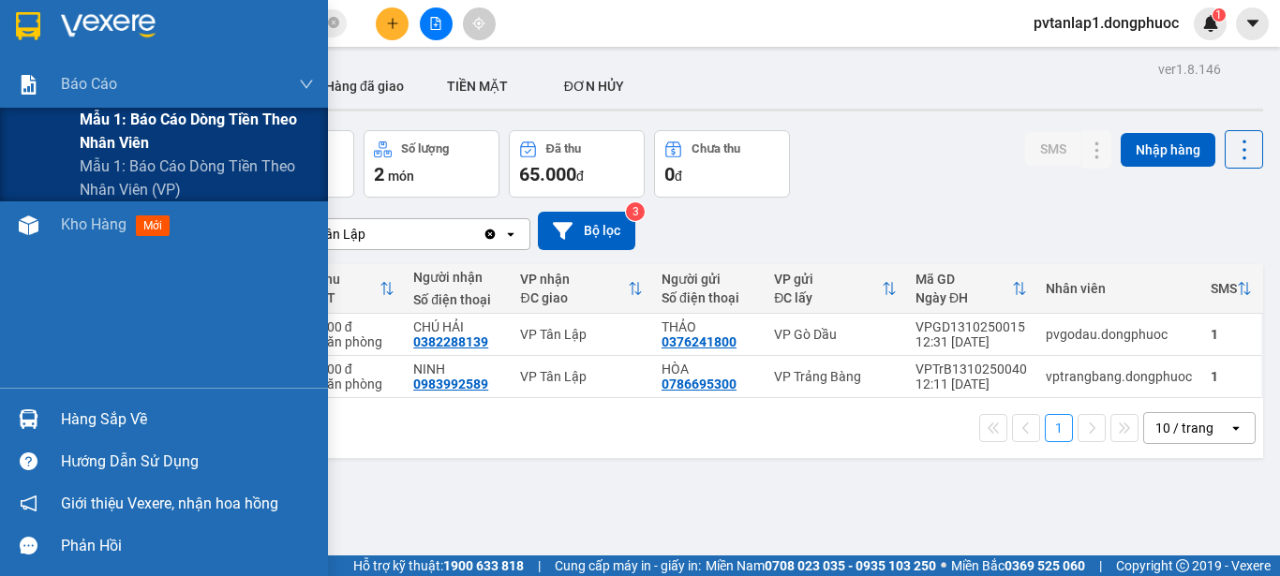
click at [200, 112] on span "Mẫu 1: Báo cáo dòng tiền theo nhân viên" at bounding box center [197, 131] width 234 height 47
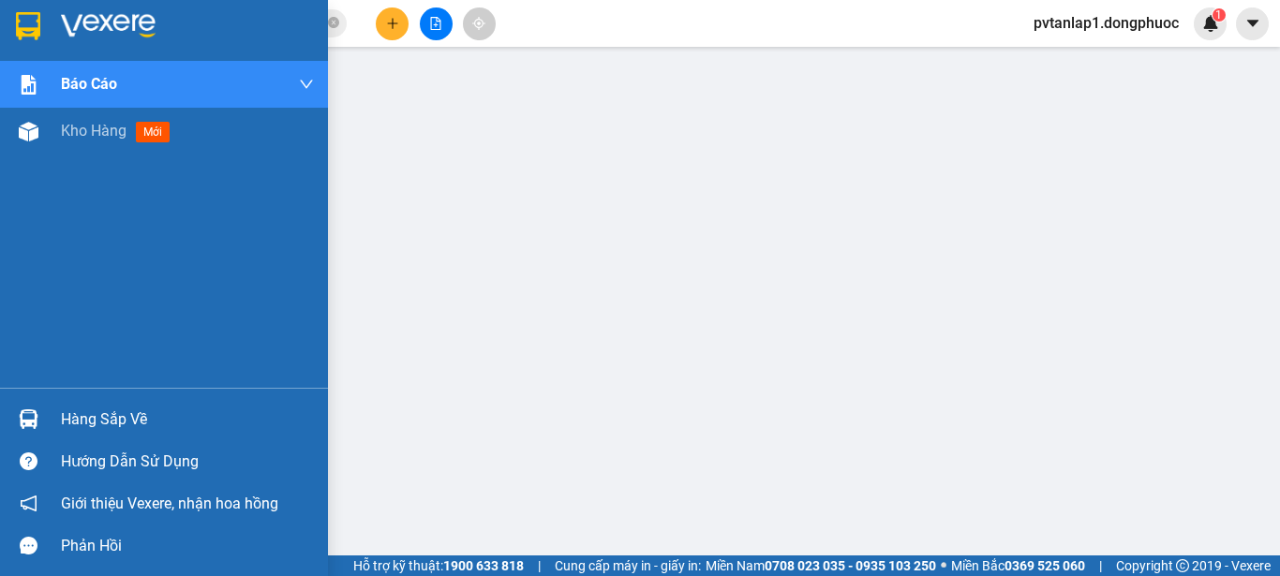
click at [30, 9] on div at bounding box center [164, 30] width 328 height 61
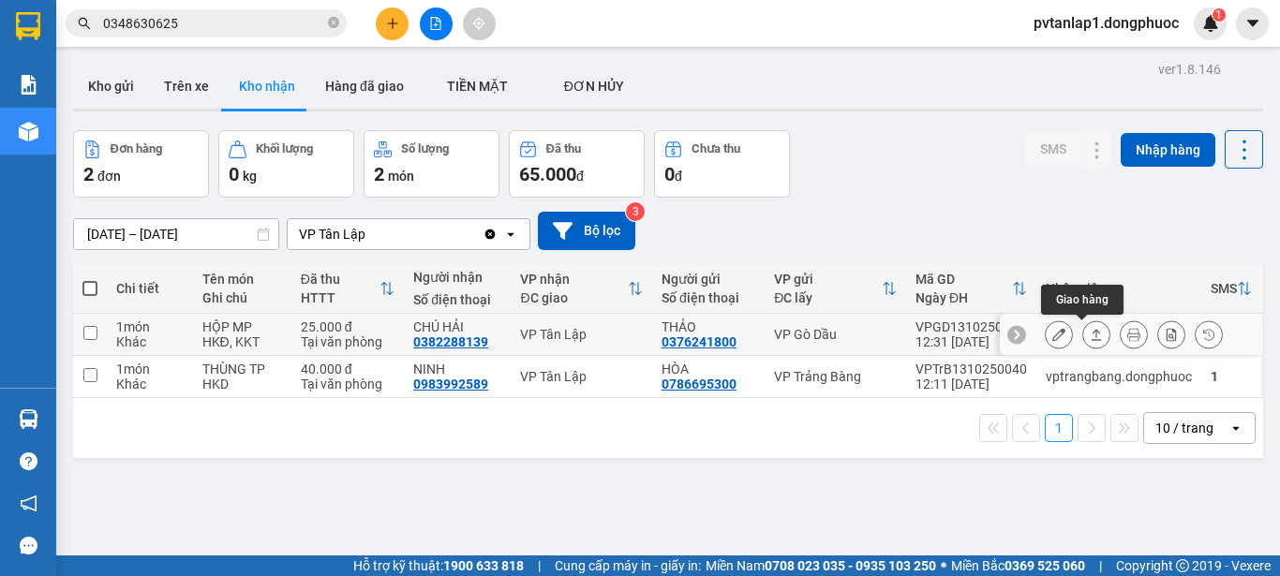
click at [1092, 330] on icon at bounding box center [1097, 334] width 10 height 11
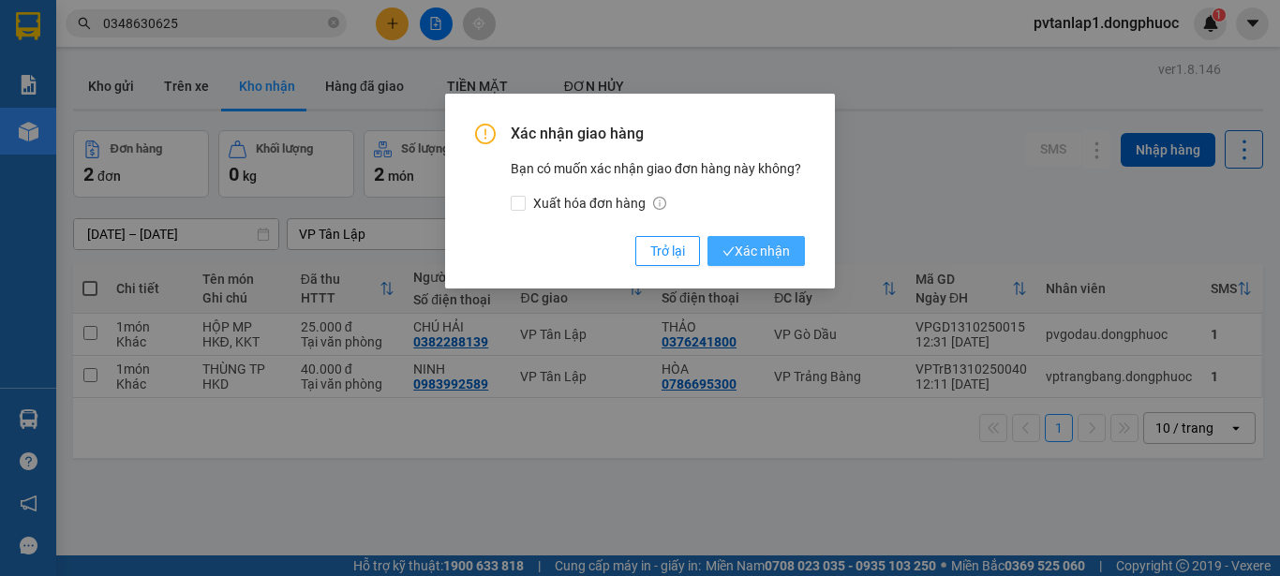
click at [753, 248] on span "Xác nhận" at bounding box center [756, 251] width 67 height 21
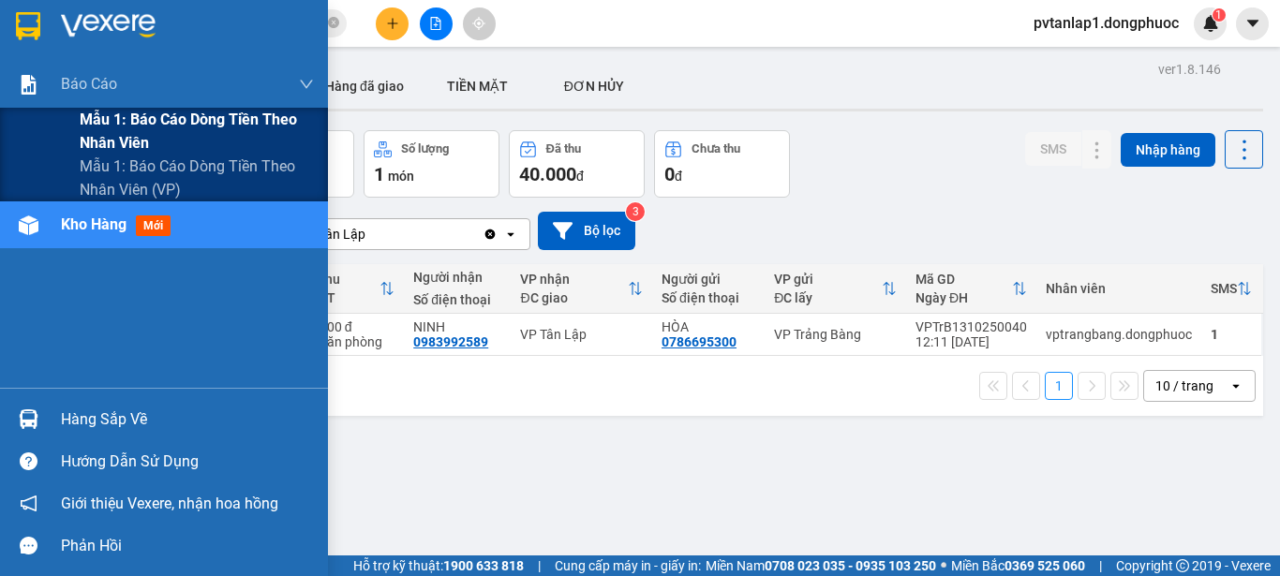
click at [195, 127] on span "Mẫu 1: Báo cáo dòng tiền theo nhân viên" at bounding box center [197, 131] width 234 height 47
